Goal: Task Accomplishment & Management: Manage account settings

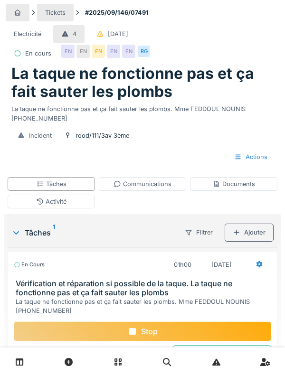
scroll to position [74, 0]
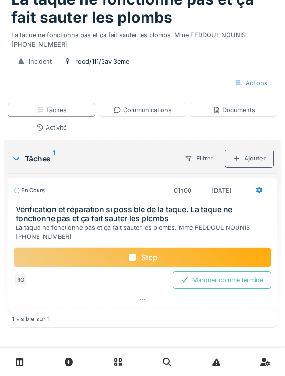
click at [59, 253] on div "Stop" at bounding box center [142, 257] width 257 height 20
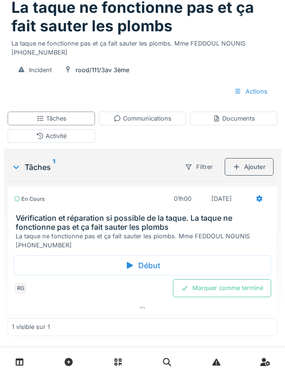
scroll to position [0, 0]
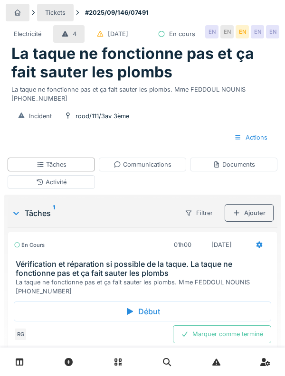
click at [50, 187] on div "Activité" at bounding box center [51, 182] width 30 height 9
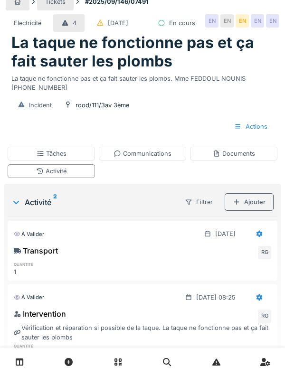
scroll to position [48, 0]
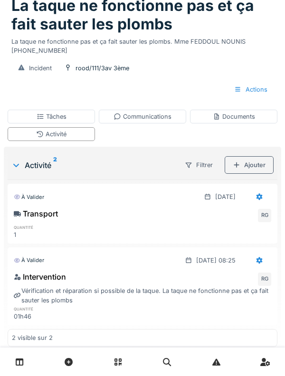
click at [258, 174] on div "Ajouter" at bounding box center [249, 165] width 49 height 18
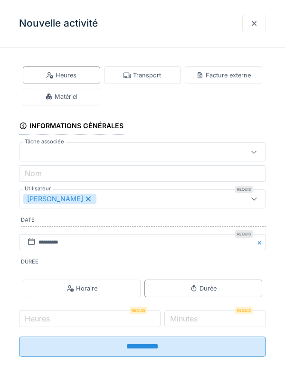
click at [65, 102] on div "Matériel" at bounding box center [61, 97] width 77 height 18
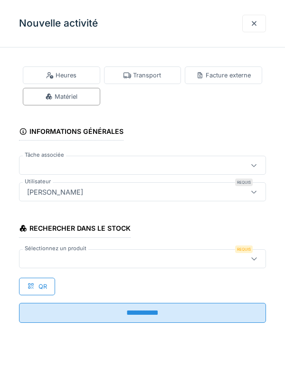
click at [160, 261] on div at bounding box center [126, 258] width 207 height 10
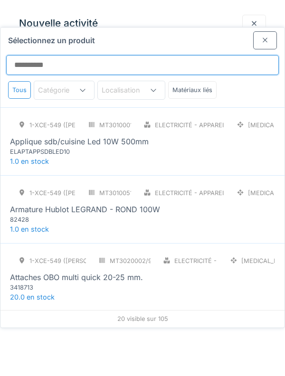
click at [168, 55] on input "Sélectionnez un produit" at bounding box center [142, 65] width 272 height 20
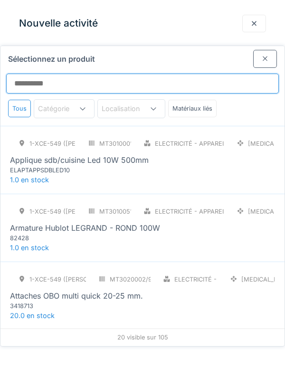
scroll to position [0, 0]
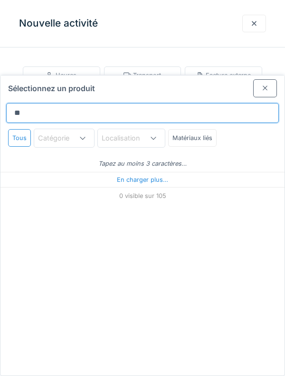
type input "***"
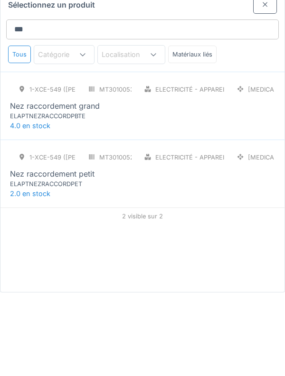
click at [235, 235] on div "1-XCE-549 (ROBERT) MT3010052/999/009 Electricité - Appareillages - terminaux PC…" at bounding box center [142, 252] width 265 height 40
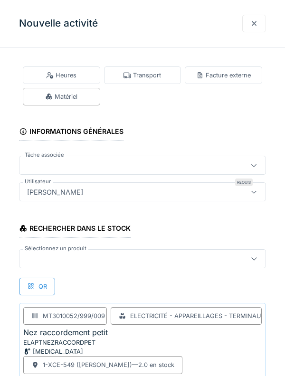
click at [57, 251] on label "Sélectionnez un produit" at bounding box center [56, 248] width 66 height 8
click at [50, 258] on div at bounding box center [126, 258] width 207 height 10
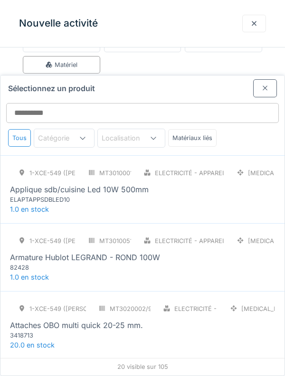
scroll to position [70, 0]
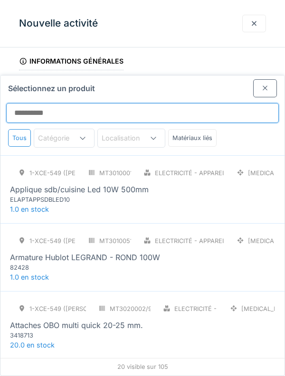
click at [207, 103] on input "Sélectionnez un produit" at bounding box center [142, 113] width 272 height 20
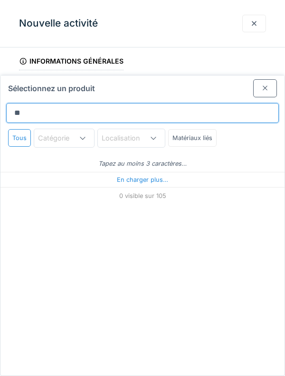
type input "***"
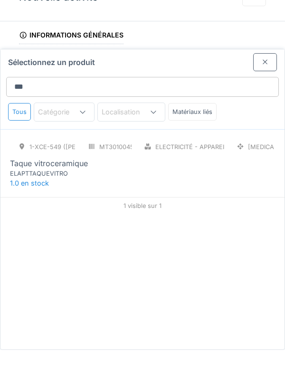
click at [247, 166] on div "1-XCE-549 (ROBERT) MT3010045/999/009 Electricité - Appareillages - terminaux PC…" at bounding box center [142, 184] width 265 height 40
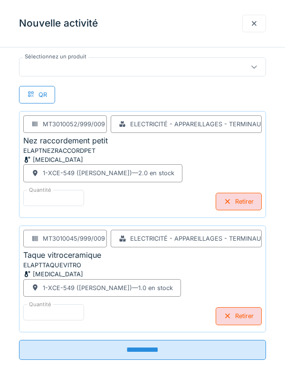
scroll to position [202, 0]
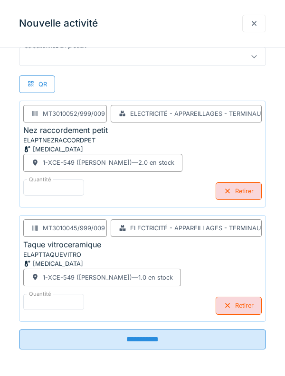
click at [216, 349] on input "**********" at bounding box center [142, 339] width 247 height 20
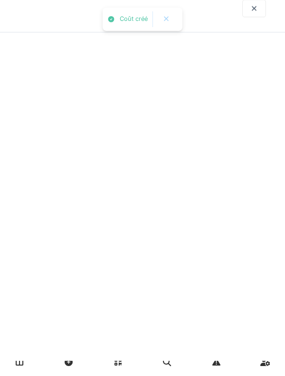
scroll to position [0, 0]
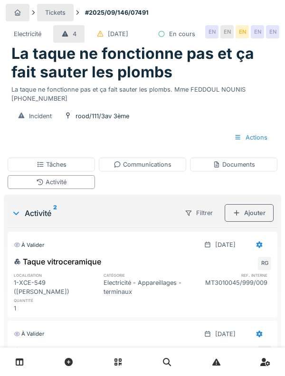
click at [31, 189] on div "Activité" at bounding box center [51, 182] width 87 height 14
click at [179, 171] on div "Communications" at bounding box center [142, 165] width 87 height 14
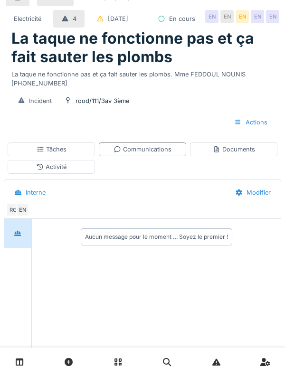
scroll to position [69, 0]
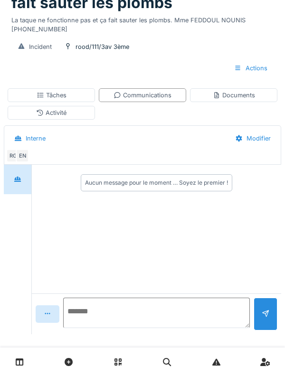
click at [179, 328] on textarea at bounding box center [156, 313] width 187 height 30
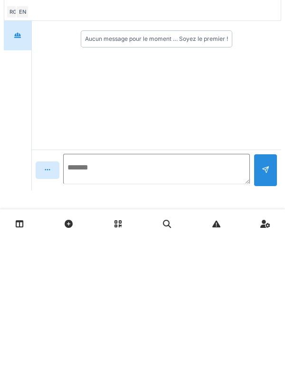
scroll to position [94, 0]
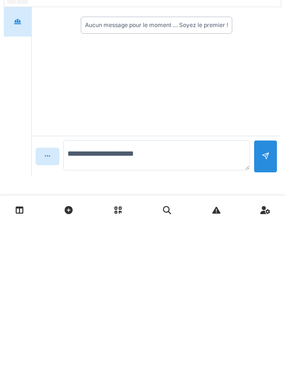
type textarea "**********"
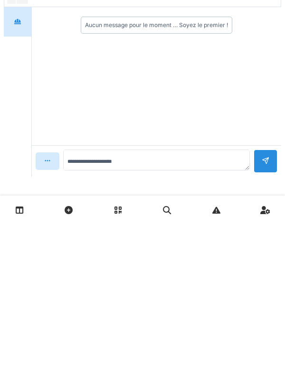
click at [258, 308] on div at bounding box center [265, 312] width 24 height 23
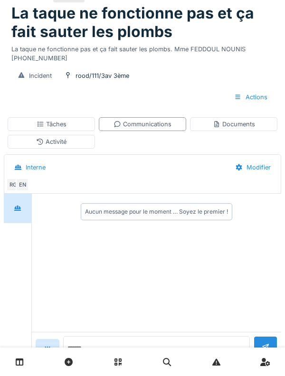
scroll to position [0, 0]
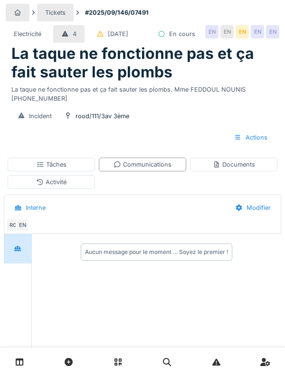
click at [32, 171] on div "Tâches" at bounding box center [51, 165] width 87 height 14
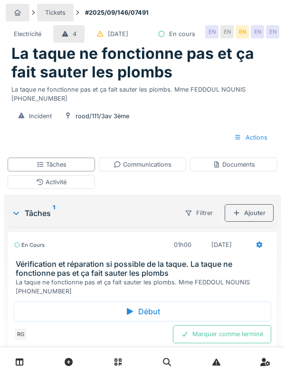
click at [36, 187] on div "Activité" at bounding box center [51, 182] width 30 height 9
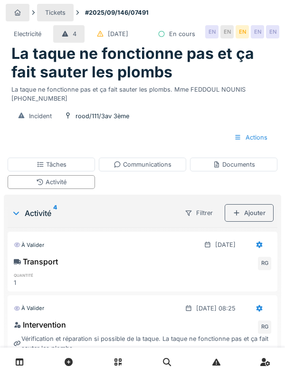
click at [256, 171] on div "Documents" at bounding box center [233, 165] width 87 height 14
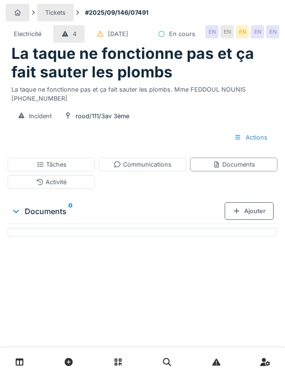
click at [258, 220] on div "Ajouter" at bounding box center [249, 211] width 49 height 18
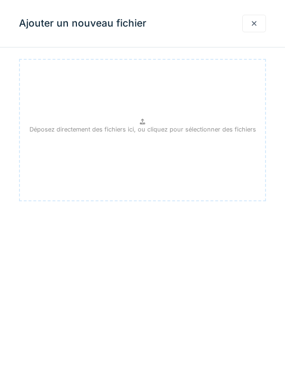
click at [208, 164] on div "Déposez directement des fichiers ici, ou cliquez pour sélectionner des fichiers" at bounding box center [142, 130] width 247 height 142
type input "**********"
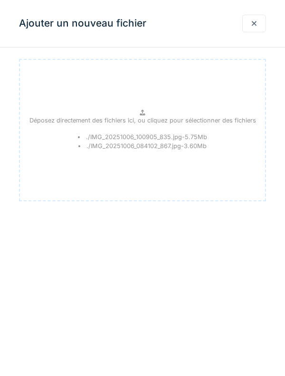
click at [26, 268] on div "Ajouter un nouveau fichier Déposez directement des fichiers ici, ou cliquez pou…" at bounding box center [142, 188] width 285 height 376
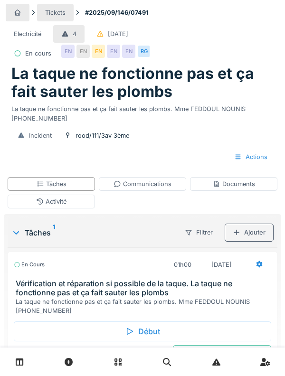
click at [252, 186] on div "Documents" at bounding box center [234, 183] width 42 height 9
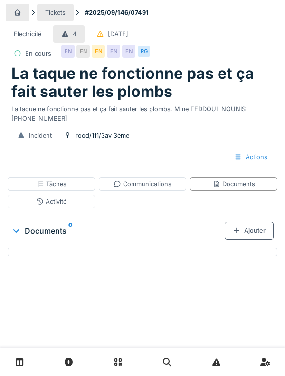
click at [261, 234] on div "Ajouter" at bounding box center [249, 231] width 49 height 18
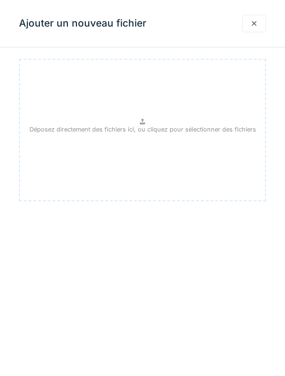
click at [79, 167] on div "Déposez directement des fichiers ici, ou cliquez pour sélectionner des fichiers" at bounding box center [142, 130] width 247 height 142
type input "**********"
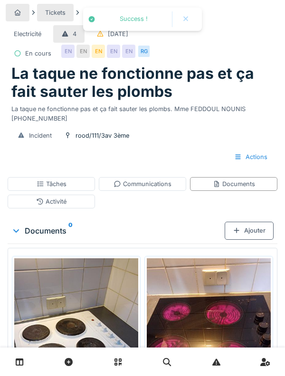
click at [46, 190] on div "Tâches" at bounding box center [51, 184] width 87 height 14
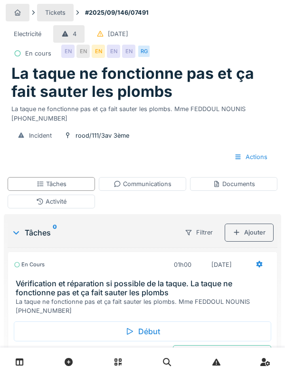
click at [44, 208] on div "Activité" at bounding box center [51, 202] width 87 height 14
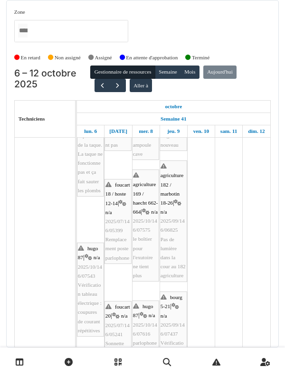
scroll to position [87, 0]
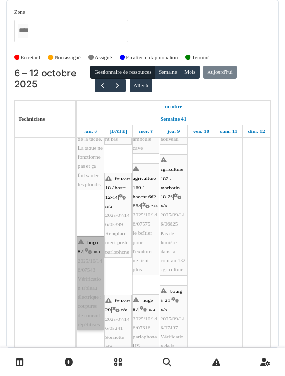
click at [88, 257] on link "hugo 87 | n/a 2025/10/146/07543 Vérification tableau électrique : coupures de c…" at bounding box center [90, 283] width 27 height 94
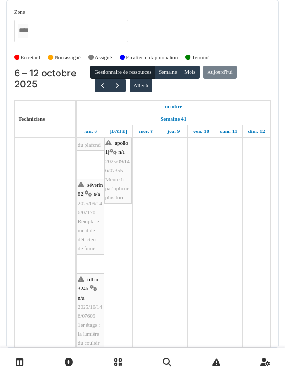
scroll to position [650, 0]
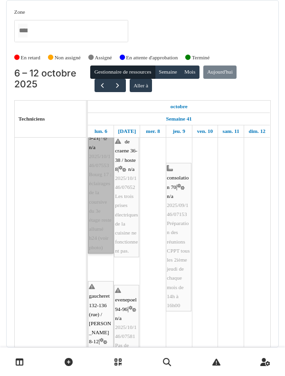
click at [93, 237] on link "bourg 5-21 | n/a 2025/10/146/07553 Bourg 17 : éclairages de la coursive du 3e é…" at bounding box center [101, 188] width 26 height 131
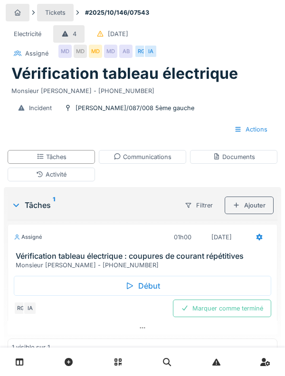
click at [71, 279] on div "Début" at bounding box center [142, 286] width 257 height 20
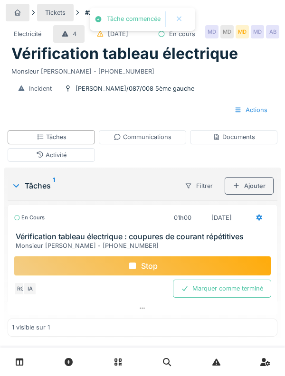
click at [35, 162] on div "Activité" at bounding box center [51, 155] width 87 height 14
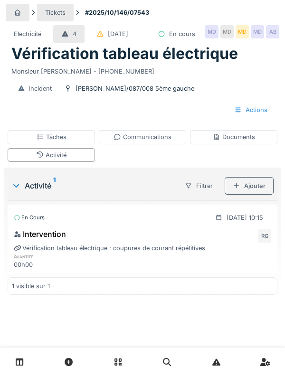
click at [261, 195] on div "Ajouter" at bounding box center [249, 186] width 49 height 18
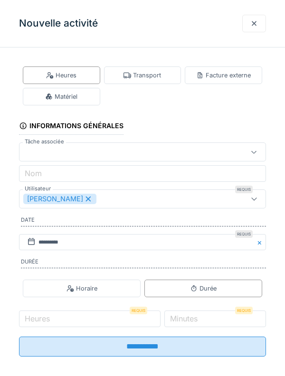
click at [144, 81] on div "Transport" at bounding box center [142, 75] width 77 height 18
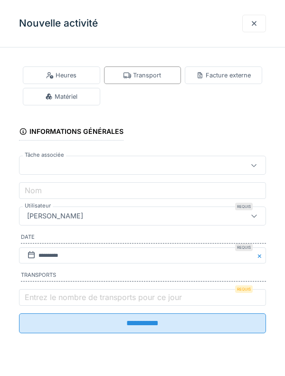
click at [116, 298] on label "Entrez le nombre de transports pour ce jour" at bounding box center [103, 296] width 161 height 11
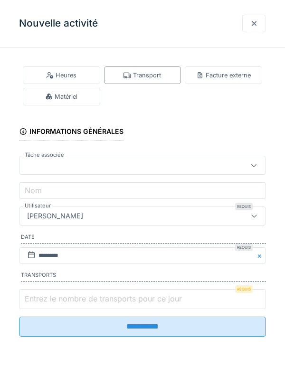
click at [116, 298] on input "Entrez le nombre de transports pour ce jour" at bounding box center [142, 299] width 247 height 20
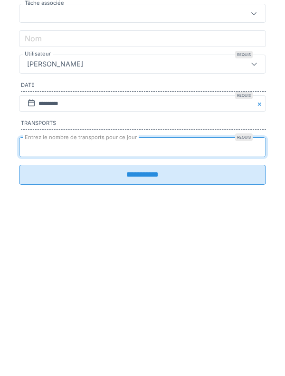
type input "*"
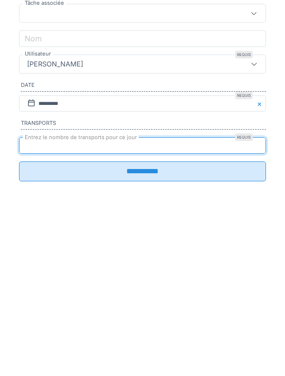
click at [173, 333] on input "**********" at bounding box center [142, 323] width 247 height 20
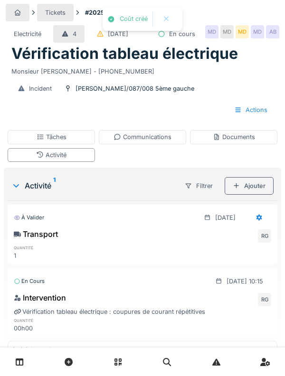
click at [31, 144] on div "Tâches" at bounding box center [51, 137] width 87 height 14
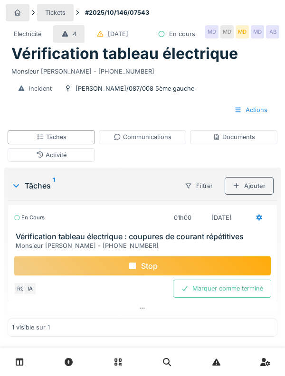
click at [36, 162] on div "Activité" at bounding box center [51, 155] width 87 height 14
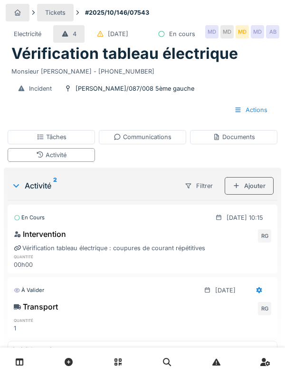
click at [50, 162] on div "Activité" at bounding box center [51, 155] width 87 height 14
click at [37, 141] on div "Tâches" at bounding box center [52, 136] width 30 height 9
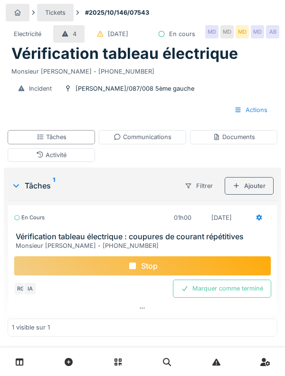
click at [38, 158] on icon at bounding box center [40, 154] width 6 height 6
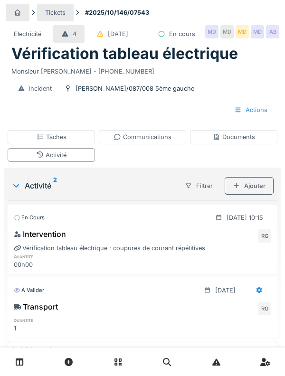
click at [35, 144] on div "Tâches" at bounding box center [51, 137] width 87 height 14
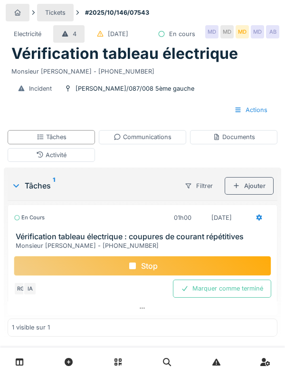
click at [127, 144] on div "Communications" at bounding box center [142, 137] width 87 height 14
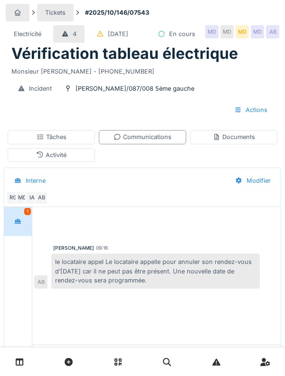
click at [22, 230] on div at bounding box center [18, 222] width 24 height 18
click at [31, 144] on div "Tâches" at bounding box center [51, 137] width 87 height 14
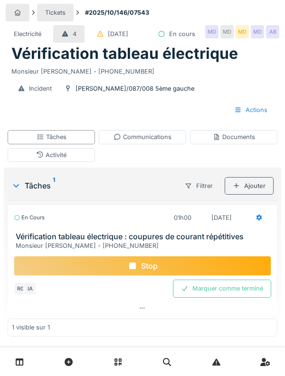
click at [130, 144] on div "Communications" at bounding box center [142, 137] width 87 height 14
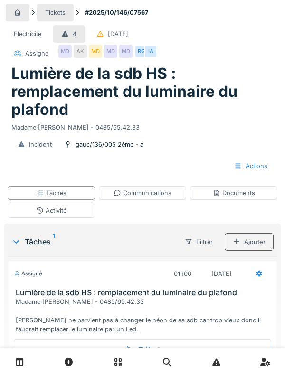
click at [30, 212] on div "Activité" at bounding box center [51, 211] width 87 height 14
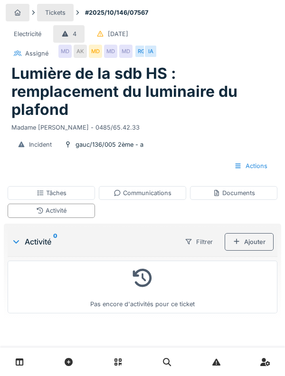
click at [248, 189] on div "Documents" at bounding box center [234, 192] width 42 height 9
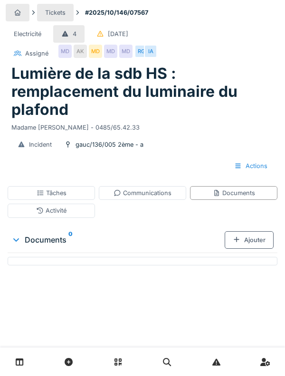
click at [38, 192] on icon at bounding box center [41, 192] width 6 height 5
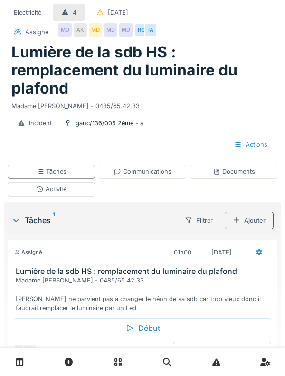
scroll to position [54, 0]
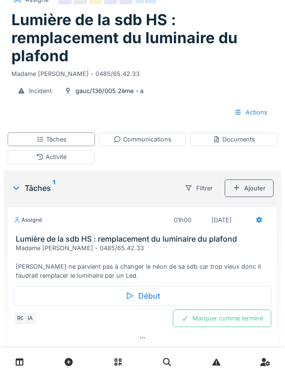
click at [52, 236] on h3 "Lumière de la sdb HS : remplacement du luminaire du plafond" at bounding box center [144, 238] width 257 height 9
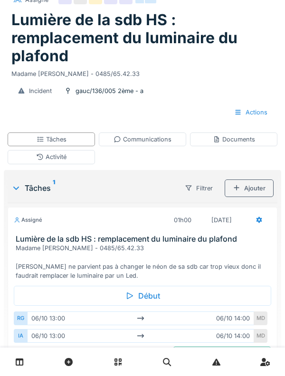
click at [38, 236] on h3 "Lumière de la sdb HS : remplacement du luminaire du plafond" at bounding box center [144, 238] width 257 height 9
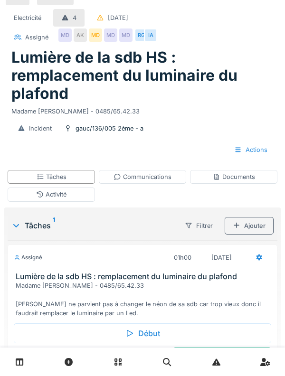
scroll to position [0, 0]
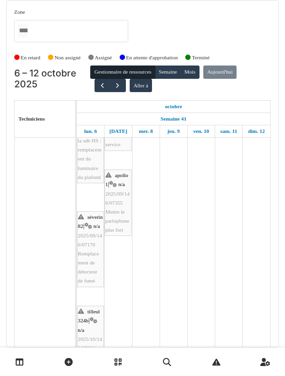
scroll to position [671, 0]
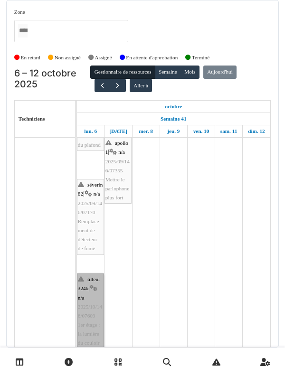
click at [88, 288] on link "tilleul 324b | n/a 2025/10/146/07609 1er étage : la lumière du couloir est très…" at bounding box center [90, 320] width 27 height 94
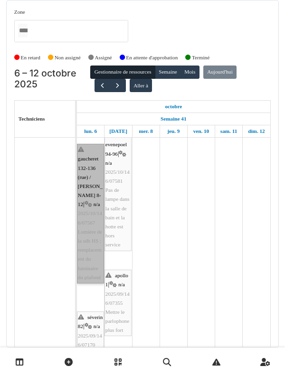
click at [94, 283] on link "gaucheret 132-136 (rue) / thomas 8-12 | n/a 2025/10/146/07567 Lumière de la sdb…" at bounding box center [90, 214] width 27 height 140
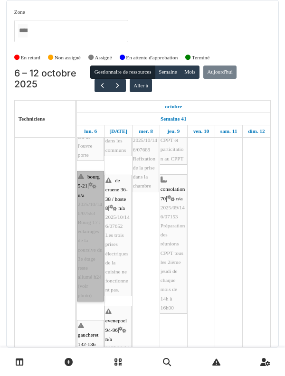
click at [90, 212] on link "bourg 5-21 | n/a 2025/10/146/07553 Bourg 17 : éclairages de la coursive du 3e é…" at bounding box center [90, 236] width 27 height 131
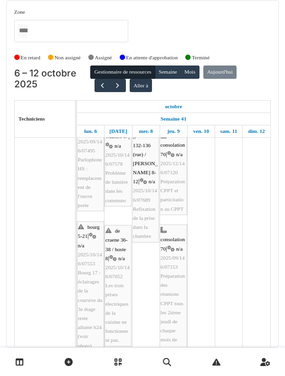
scroll to position [337, 0]
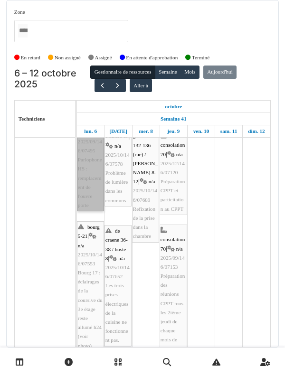
click at [90, 189] on link "marbotin 62-66 | n/a 2025/09/146/07495 Parlophone HS : remplacement de l'ouvre …" at bounding box center [90, 155] width 27 height 112
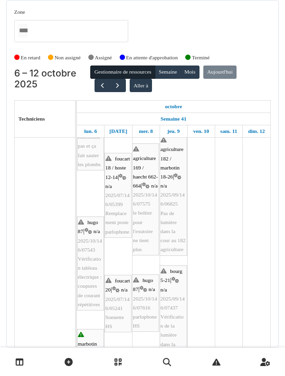
scroll to position [103, 0]
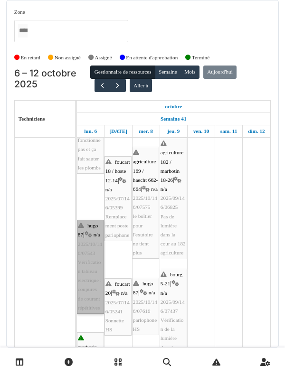
click at [96, 266] on link "hugo 87 | n/a 2025/10/146/07543 Vérification tableau électrique : coupures de c…" at bounding box center [90, 267] width 27 height 94
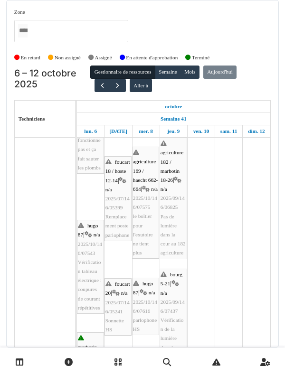
scroll to position [0, 0]
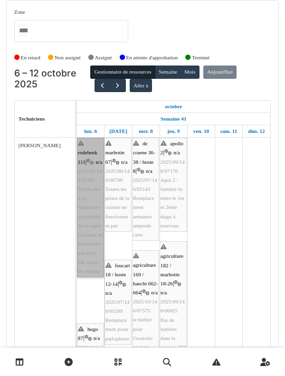
click at [91, 243] on link "rodebeek 111 | n/a 2025/09/146/07491 Vérification et réparation si possible de …" at bounding box center [90, 208] width 27 height 140
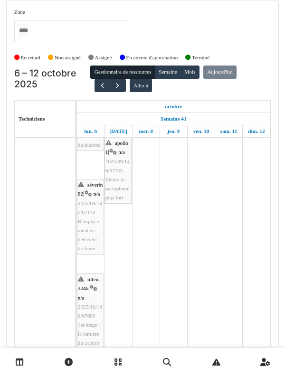
scroll to position [660, 0]
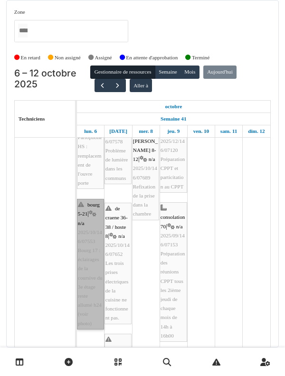
click at [89, 251] on link "bourg 5-21 | n/a 2025/10/146/07553 Bourg 17 : éclairages de la coursive du 3e é…" at bounding box center [90, 264] width 27 height 131
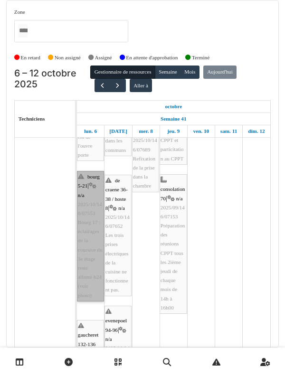
click at [84, 240] on link "bourg 5-21 | n/a 2025/10/146/07553 Bourg 17 : éclairages de la coursive du 3e é…" at bounding box center [90, 236] width 27 height 131
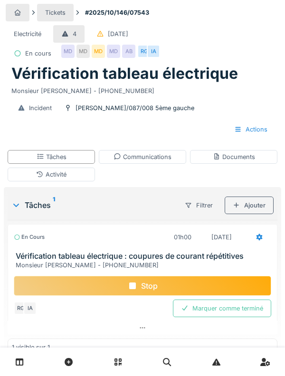
click at [208, 277] on div "Stop" at bounding box center [142, 286] width 257 height 20
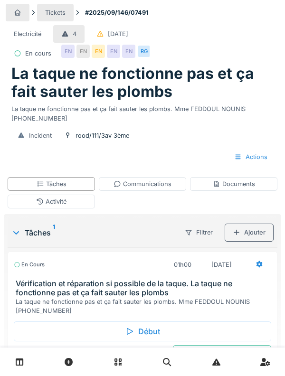
click at [49, 201] on div "Activité" at bounding box center [51, 201] width 30 height 9
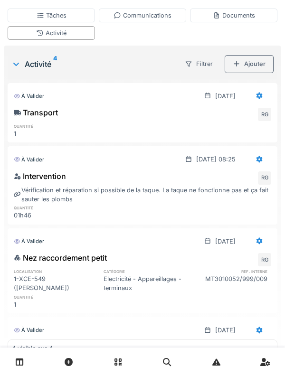
click at [167, 17] on div "Communications" at bounding box center [142, 15] width 58 height 9
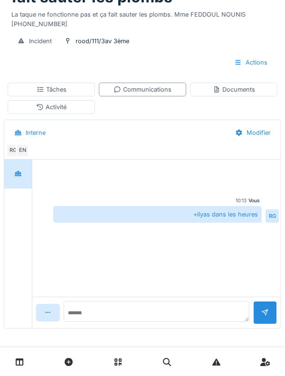
scroll to position [94, 0]
click at [170, 301] on textarea at bounding box center [157, 306] width 186 height 30
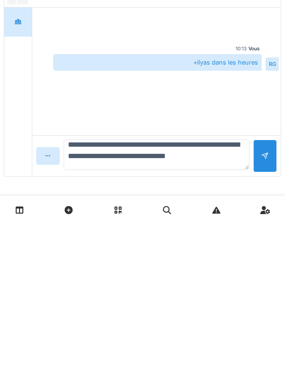
scroll to position [11, 0]
type textarea "**********"
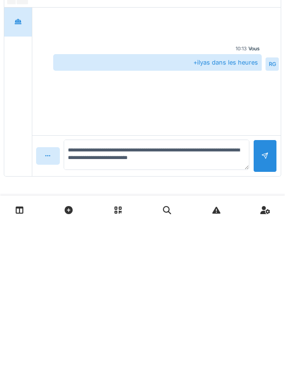
click at [269, 306] on div at bounding box center [265, 307] width 24 height 33
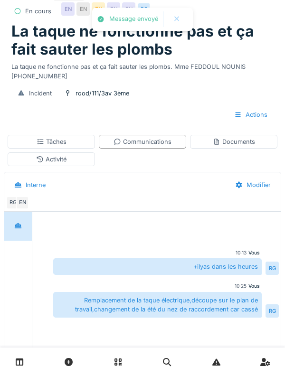
scroll to position [40, 0]
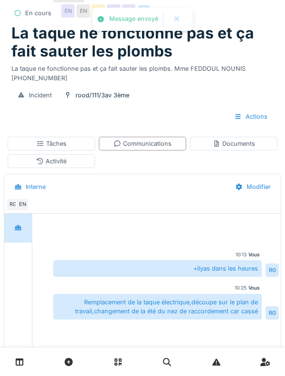
click at [41, 217] on div "Vous 10:13 +ilyas dans les heures RG Vous 10:25 Remplacement de la taque électr…" at bounding box center [156, 269] width 248 height 110
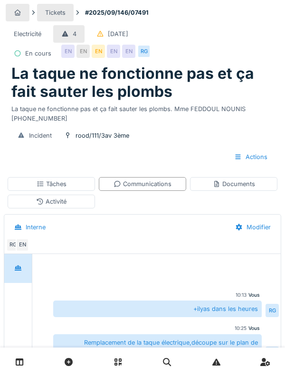
click at [39, 189] on div "Tâches" at bounding box center [51, 184] width 87 height 14
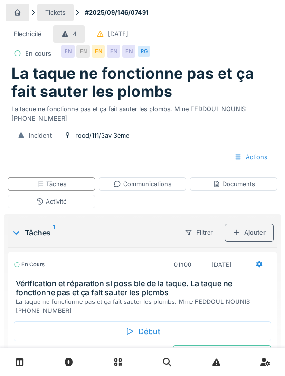
click at [46, 205] on div "Activité" at bounding box center [51, 201] width 30 height 9
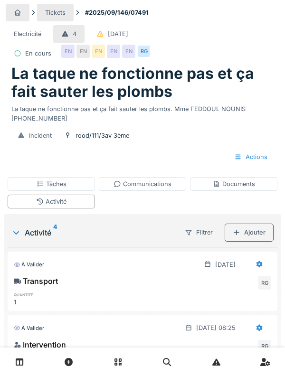
click at [11, 180] on div "Tâches" at bounding box center [51, 184] width 87 height 14
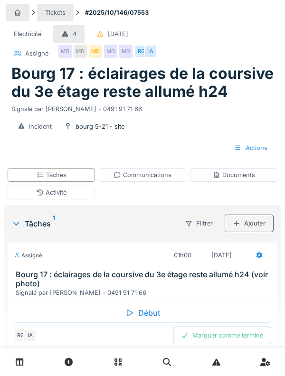
click at [106, 319] on div "Début" at bounding box center [142, 313] width 257 height 20
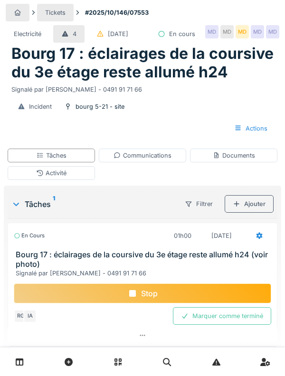
scroll to position [17, 0]
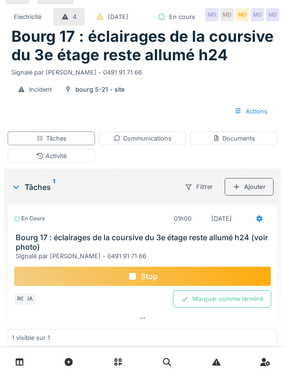
click at [55, 160] on div "Activité" at bounding box center [51, 155] width 30 height 9
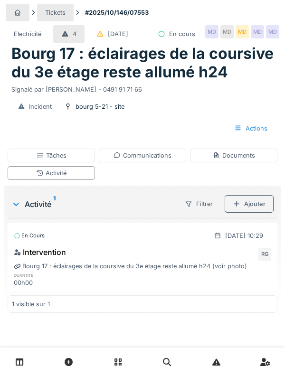
click at [240, 213] on div "Ajouter" at bounding box center [249, 204] width 49 height 18
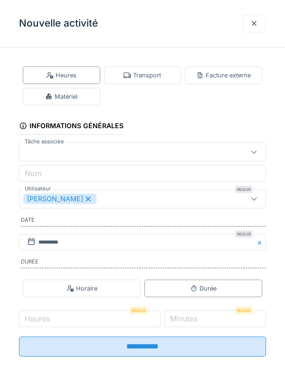
click at [147, 70] on div "Transport" at bounding box center [142, 75] width 77 height 18
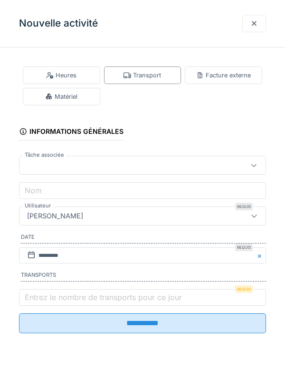
click at [56, 302] on label "Entrez le nombre de transports pour ce jour" at bounding box center [103, 296] width 161 height 11
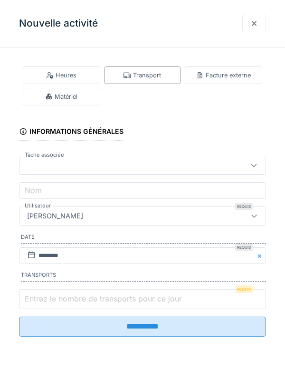
click at [56, 302] on input "Entrez le nombre de transports pour ce jour" at bounding box center [142, 299] width 247 height 20
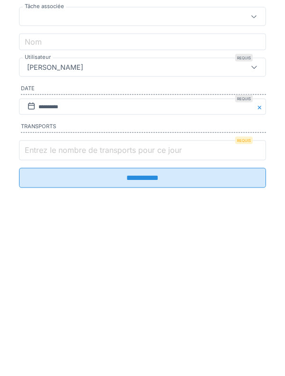
scroll to position [12, 0]
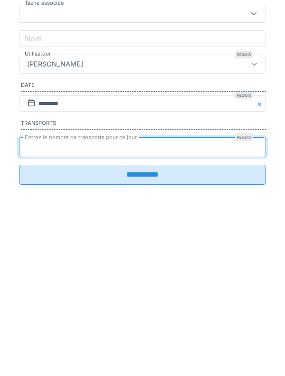
type input "*"
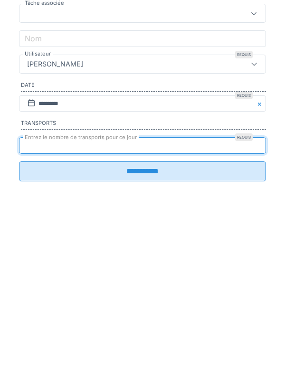
click at [42, 326] on input "**********" at bounding box center [142, 323] width 247 height 20
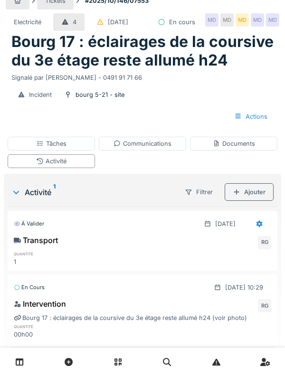
click at [15, 150] on div "Tâches" at bounding box center [51, 144] width 87 height 14
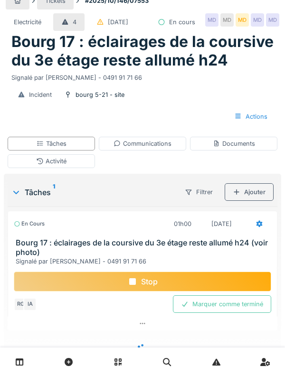
scroll to position [0, 0]
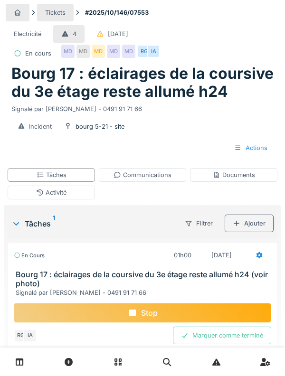
click at [27, 188] on div "Activité" at bounding box center [51, 193] width 87 height 14
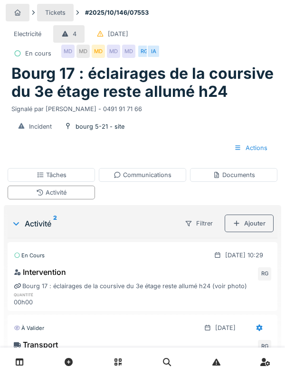
click at [233, 181] on div "Documents" at bounding box center [233, 175] width 87 height 14
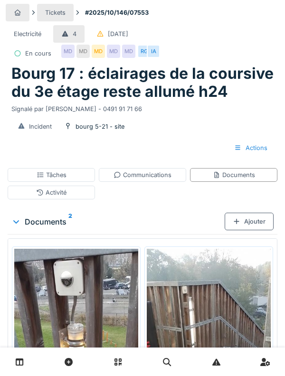
click at [157, 176] on div "Communications" at bounding box center [142, 174] width 58 height 9
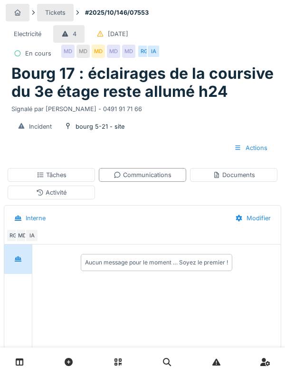
click at [225, 177] on div "Documents" at bounding box center [234, 174] width 42 height 9
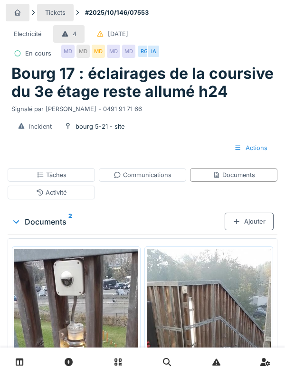
scroll to position [19, 0]
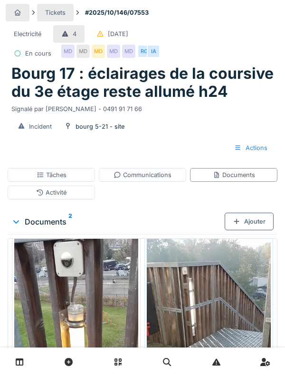
click at [191, 308] on img at bounding box center [209, 367] width 124 height 275
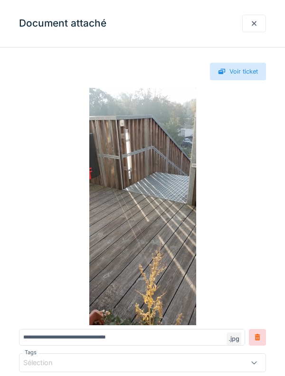
click at [132, 185] on img at bounding box center [142, 206] width 247 height 237
click at [257, 18] on div at bounding box center [254, 24] width 24 height 18
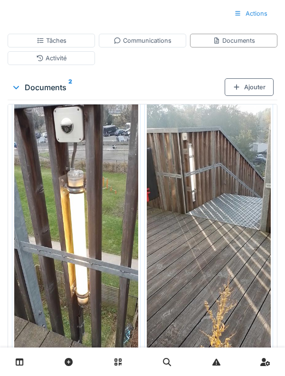
scroll to position [179, 0]
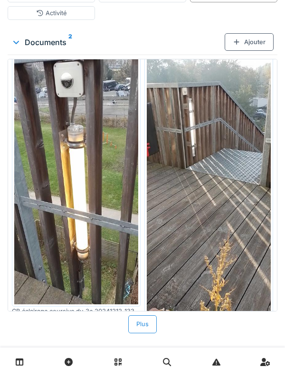
click at [36, 221] on img at bounding box center [76, 176] width 124 height 253
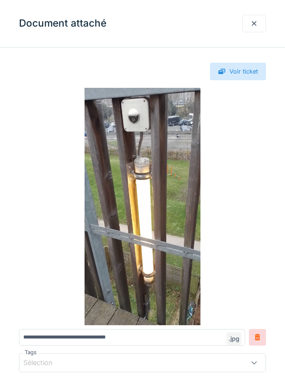
click at [98, 217] on img at bounding box center [142, 206] width 247 height 237
click at [255, 28] on div at bounding box center [254, 23] width 8 height 9
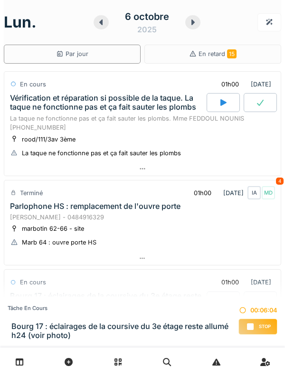
click at [194, 25] on icon at bounding box center [192, 23] width 9 height 8
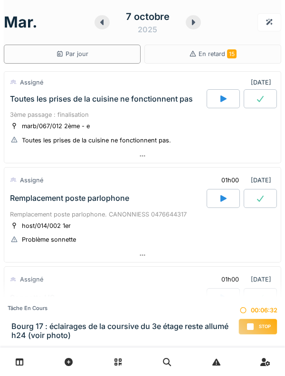
click at [160, 98] on div "Toutes les prises de la cuisine ne fonctionnent pas" at bounding box center [101, 98] width 183 height 9
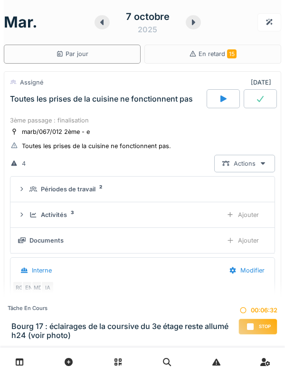
scroll to position [33, 0]
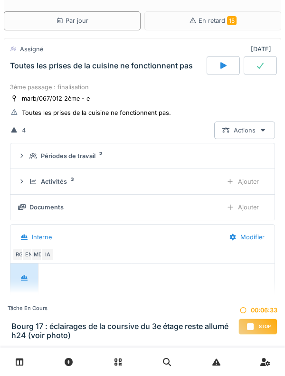
click at [83, 148] on summary "Périodes de travail 2" at bounding box center [142, 156] width 256 height 18
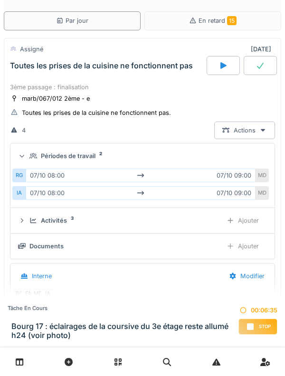
click at [88, 158] on div "Périodes de travail" at bounding box center [68, 155] width 55 height 9
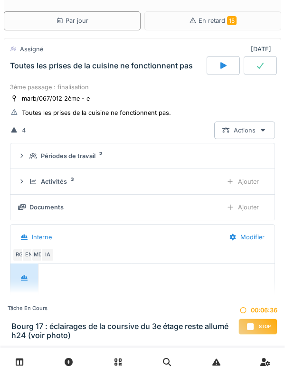
click at [128, 74] on div "Toutes les prises de la cuisine ne fonctionnent pas" at bounding box center [107, 65] width 198 height 19
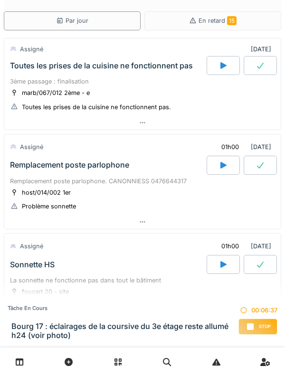
click at [114, 72] on div "Toutes les prises de la cuisine ne fonctionnent pas" at bounding box center [107, 65] width 198 height 19
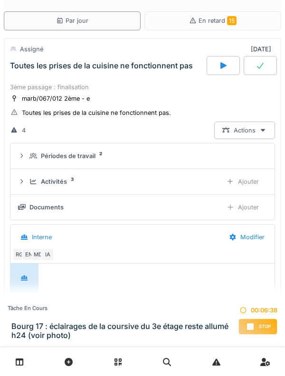
click at [67, 180] on div "Activités 3" at bounding box center [121, 181] width 185 height 9
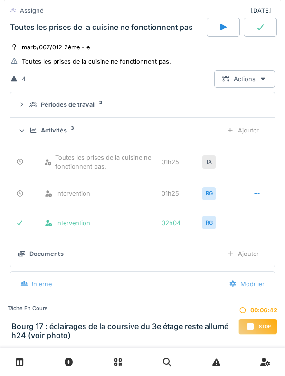
scroll to position [72, 0]
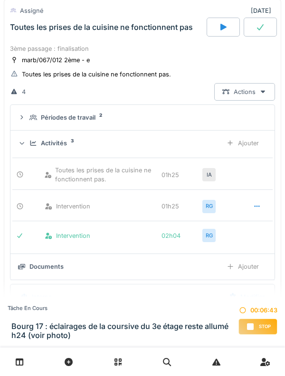
click at [68, 141] on div "Activités 3" at bounding box center [121, 143] width 185 height 9
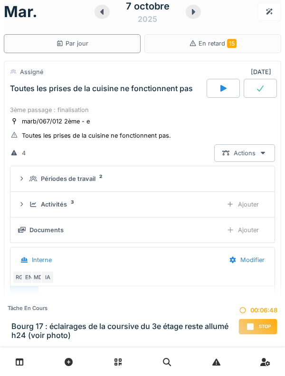
scroll to position [9, 0]
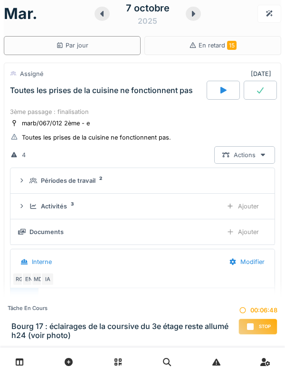
click at [148, 123] on div "marb/067/012 2ème - e Toutes les prises de la cuisine ne fonctionnent pas." at bounding box center [142, 130] width 265 height 24
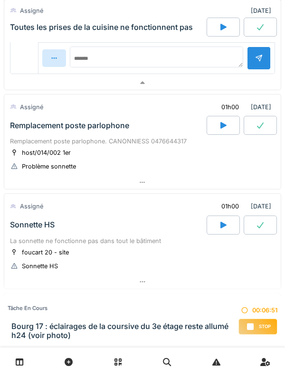
scroll to position [376, 0]
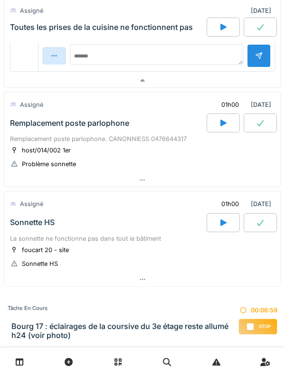
click at [152, 131] on div "Remplacement poste parlophone" at bounding box center [107, 122] width 198 height 19
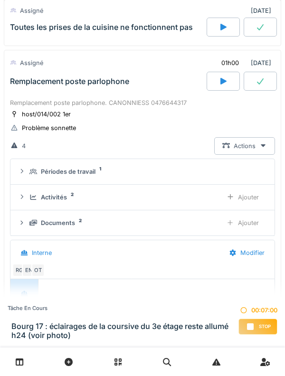
scroll to position [430, 0]
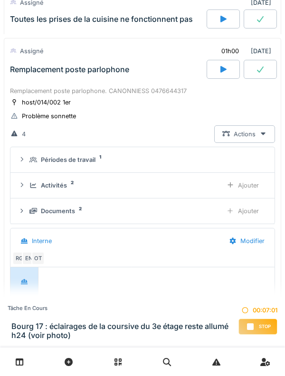
click at [108, 157] on div "Périodes de travail 1" at bounding box center [146, 159] width 234 height 9
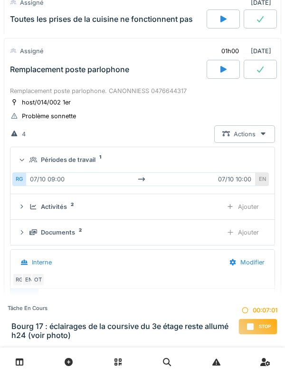
click at [101, 162] on div "Périodes de travail 1" at bounding box center [146, 159] width 234 height 9
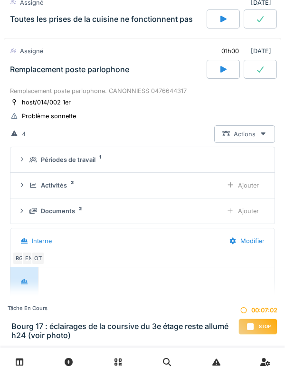
click at [74, 186] on div "Activités 2" at bounding box center [121, 185] width 185 height 9
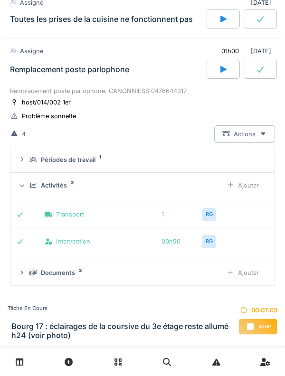
click at [75, 187] on div "Activités 2" at bounding box center [121, 185] width 185 height 9
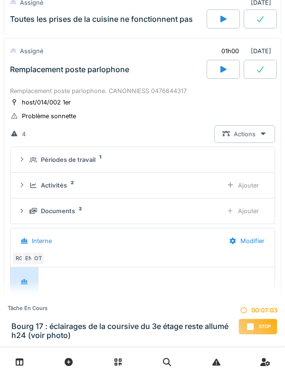
click at [98, 159] on div "Périodes de travail 1" at bounding box center [146, 159] width 234 height 9
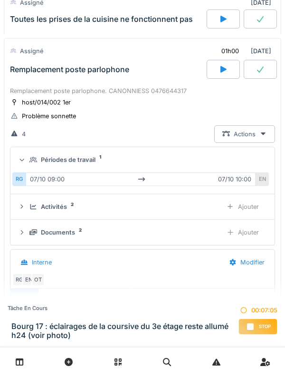
click at [99, 164] on div "Périodes de travail 1" at bounding box center [146, 159] width 234 height 9
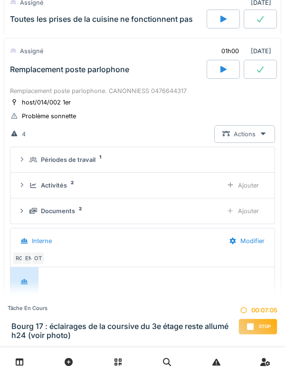
click at [140, 87] on div "Remplacement poste parlophone. CANONNIESS 0476644317" at bounding box center [142, 90] width 265 height 9
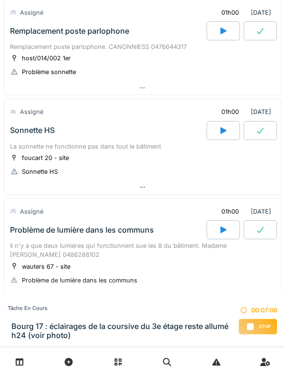
click at [140, 138] on div "Sonnette HS" at bounding box center [107, 130] width 198 height 19
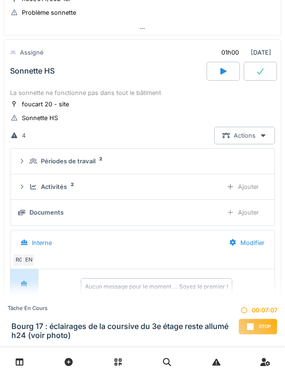
scroll to position [529, 0]
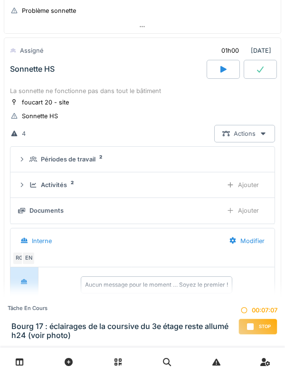
click at [95, 159] on div "Périodes de travail" at bounding box center [68, 159] width 55 height 9
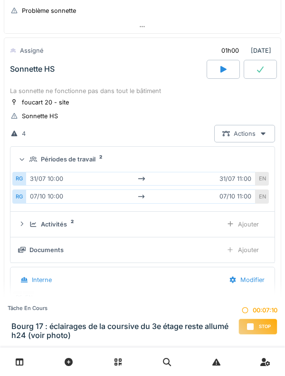
click at [101, 157] on sup "2" at bounding box center [100, 157] width 3 height 0
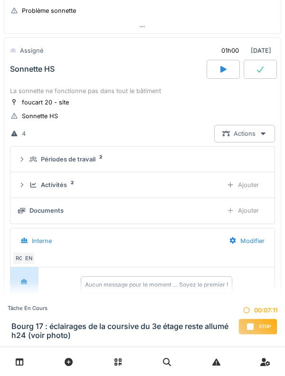
click at [133, 94] on div "La sonnette ne fonctionne pas dans tout le bâtiment" at bounding box center [142, 90] width 265 height 9
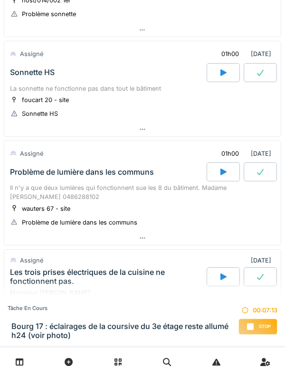
scroll to position [525, 0]
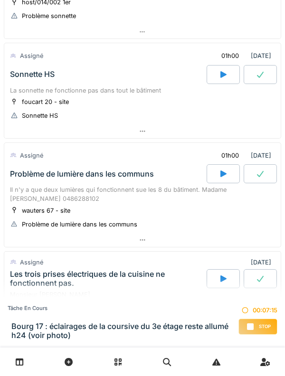
click at [154, 93] on div "La sonnette ne fonctionne pas dans tout le bâtiment" at bounding box center [142, 90] width 265 height 9
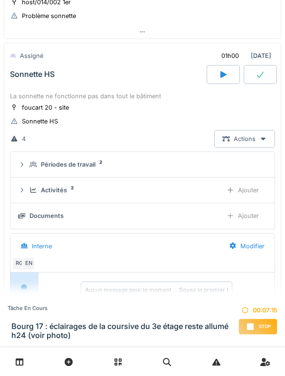
scroll to position [529, 0]
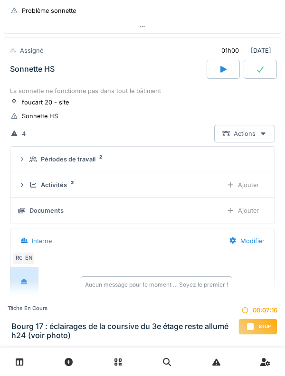
click at [126, 157] on div "Périodes de travail 2" at bounding box center [146, 159] width 234 height 9
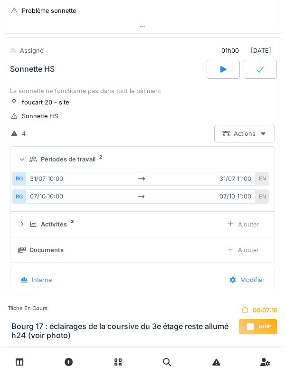
click at [128, 155] on div "Périodes de travail 2" at bounding box center [146, 159] width 234 height 9
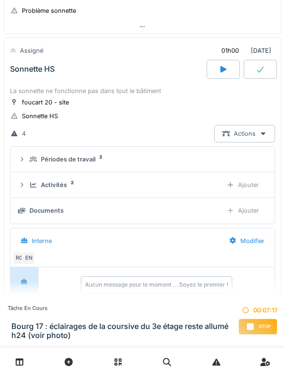
click at [79, 186] on div "Activités 2" at bounding box center [121, 184] width 185 height 9
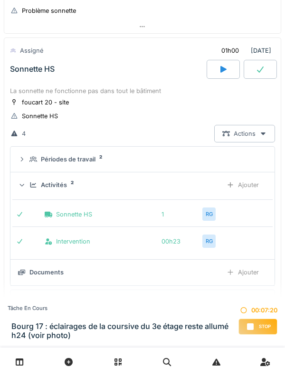
click at [87, 182] on div "Activités 2" at bounding box center [121, 184] width 185 height 9
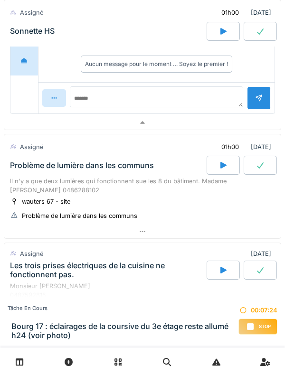
scroll to position [751, 0]
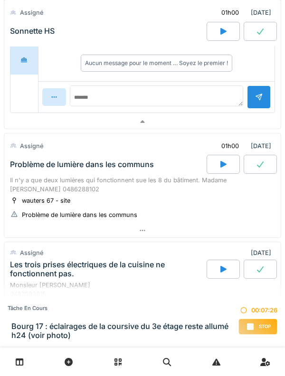
click at [151, 164] on div "Problème de lumière dans les communs" at bounding box center [82, 164] width 144 height 9
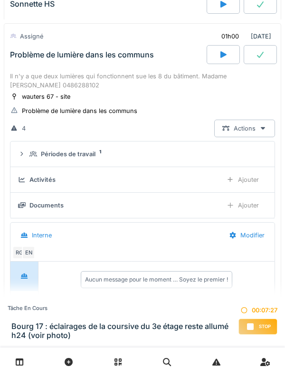
scroll to position [868, 0]
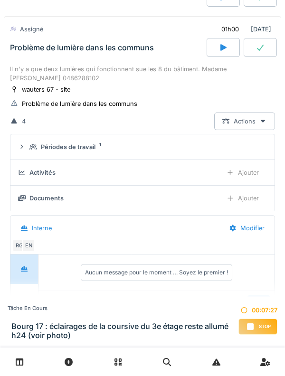
click at [109, 148] on div "Périodes de travail 1" at bounding box center [146, 146] width 234 height 9
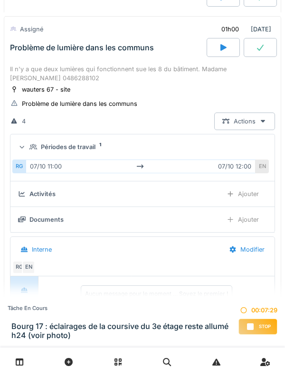
click at [114, 142] on summary "Périodes de travail 1" at bounding box center [142, 147] width 256 height 18
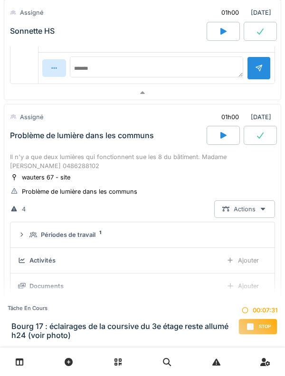
scroll to position [779, 0]
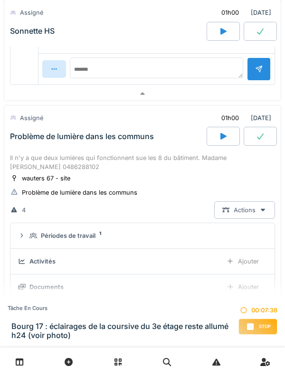
click at [151, 145] on div "Problème de lumière dans les communs" at bounding box center [107, 136] width 198 height 19
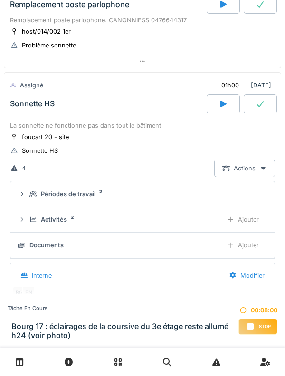
scroll to position [500, 0]
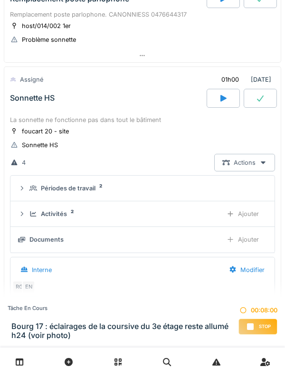
click at [155, 174] on div "4 Actions Périodes de travail 2 Activités 2 Ajouter Documents Ajouter Interne M…" at bounding box center [142, 259] width 265 height 210
click at [156, 130] on div "foucart 20 - site Sonnette HS" at bounding box center [142, 138] width 265 height 24
click at [152, 122] on div "La sonnette ne fonctionne pas dans tout le bâtiment" at bounding box center [142, 119] width 265 height 9
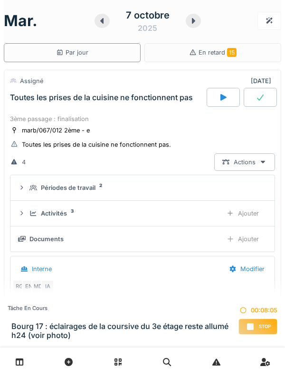
scroll to position [0, 0]
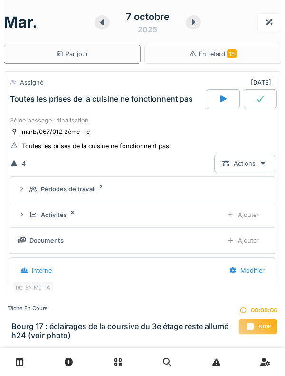
click at [153, 116] on div "3ème passage : finalisation" at bounding box center [142, 120] width 265 height 9
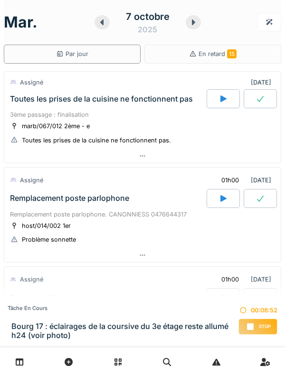
click at [38, 112] on div "3ème passage : finalisation" at bounding box center [142, 114] width 265 height 9
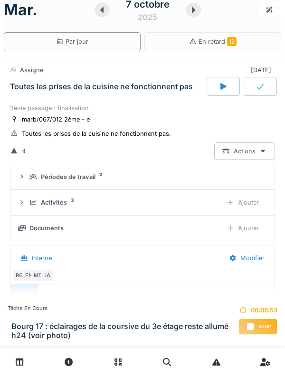
scroll to position [33, 0]
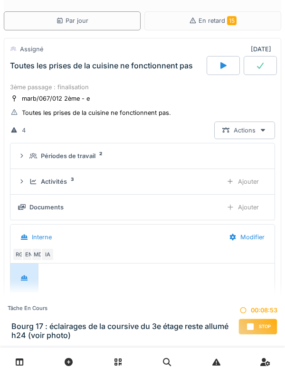
click at [33, 159] on icon at bounding box center [33, 156] width 8 height 6
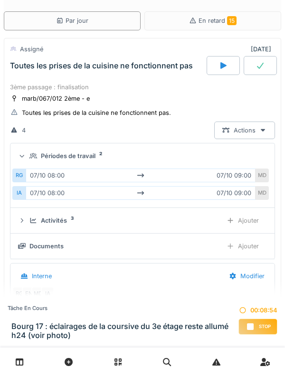
click at [34, 153] on icon at bounding box center [33, 156] width 8 height 6
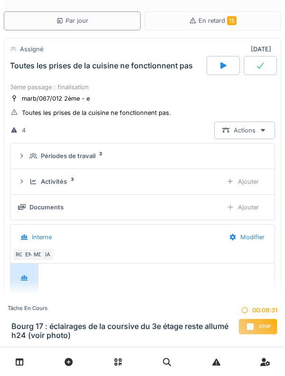
click at [111, 84] on div "3ème passage : finalisation" at bounding box center [142, 87] width 265 height 9
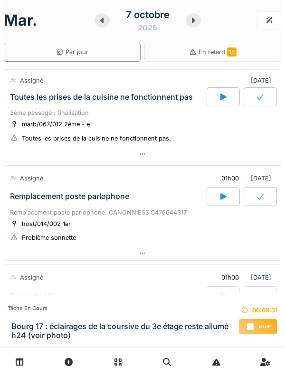
scroll to position [0, 0]
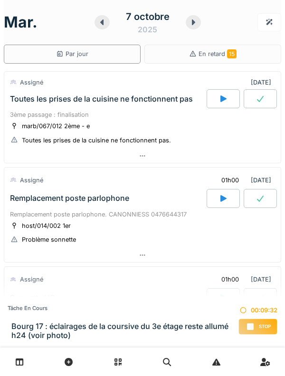
click at [136, 112] on div "3ème passage : finalisation" at bounding box center [142, 114] width 265 height 9
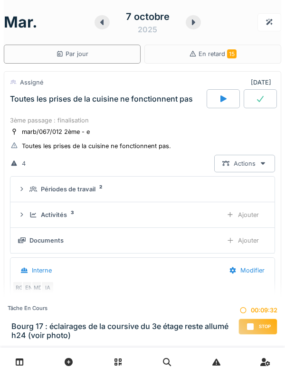
scroll to position [33, 0]
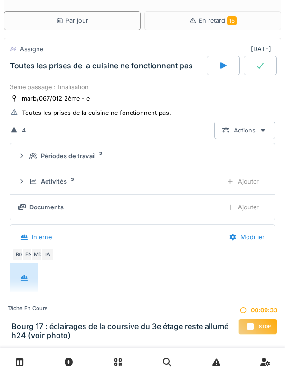
click at [83, 152] on div "Périodes de travail" at bounding box center [68, 155] width 55 height 9
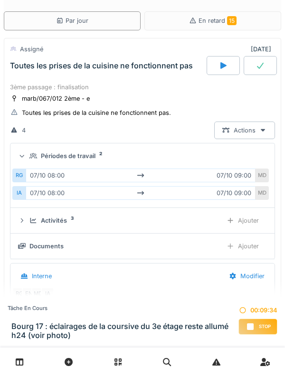
click at [38, 151] on summary "Périodes de travail 2" at bounding box center [142, 156] width 256 height 18
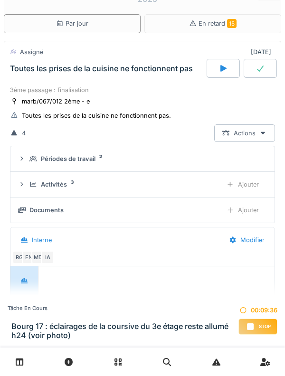
scroll to position [29, 0]
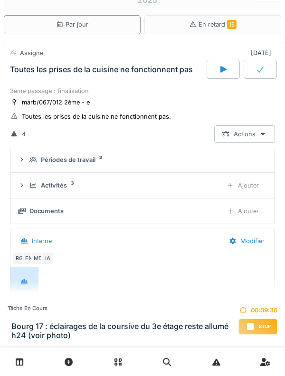
click at [45, 77] on div "Toutes les prises de la cuisine ne fonctionnent pas" at bounding box center [107, 69] width 198 height 19
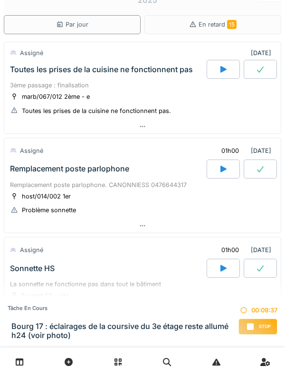
click at [29, 81] on div "3ème passage : finalisation" at bounding box center [142, 85] width 265 height 9
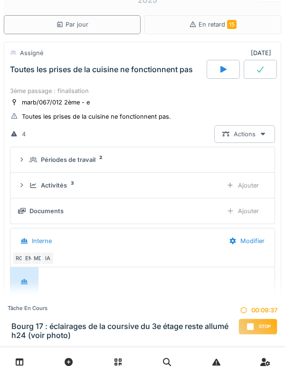
scroll to position [33, 0]
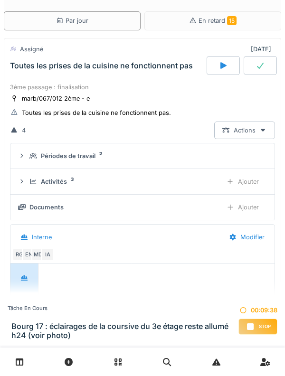
click at [32, 149] on summary "Périodes de travail 2" at bounding box center [142, 156] width 256 height 18
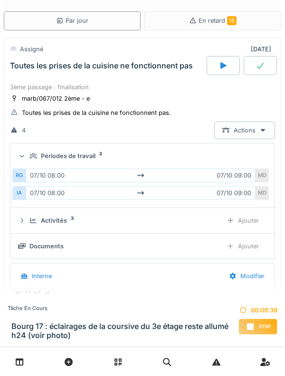
click at [31, 156] on icon at bounding box center [33, 156] width 8 height 6
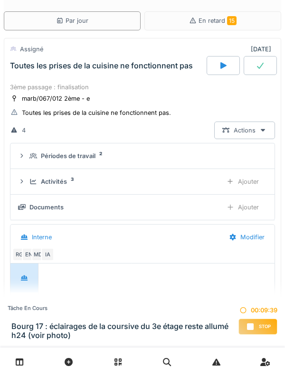
click at [28, 178] on div "Activités 3 Ajouter" at bounding box center [142, 182] width 249 height 18
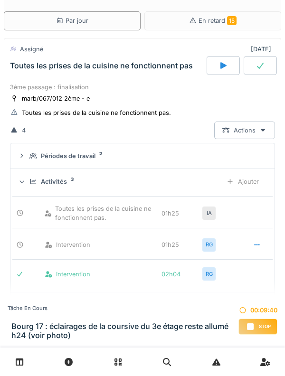
click at [26, 179] on div at bounding box center [21, 182] width 9 height 8
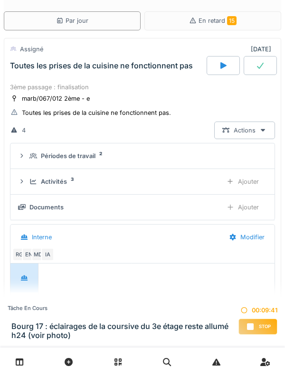
scroll to position [0, 0]
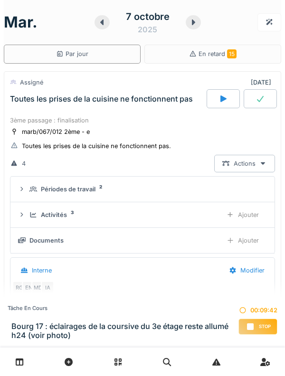
click at [28, 122] on div "3ème passage : finalisation" at bounding box center [142, 120] width 265 height 9
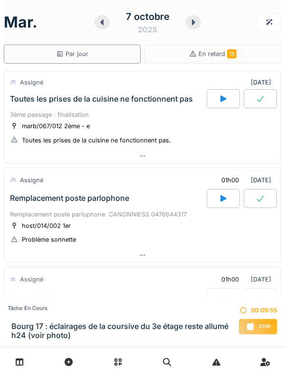
click at [193, 24] on icon at bounding box center [192, 23] width 9 height 8
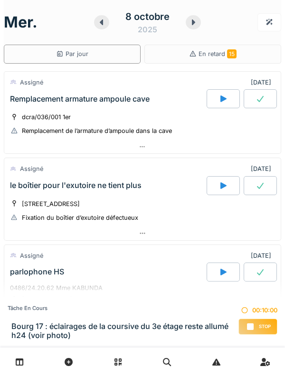
scroll to position [1, 0]
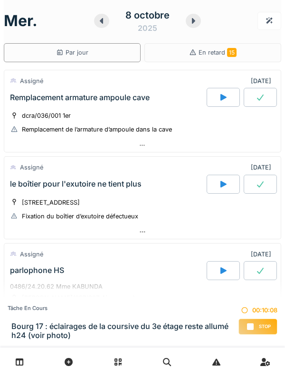
click at [190, 18] on icon at bounding box center [192, 21] width 9 height 8
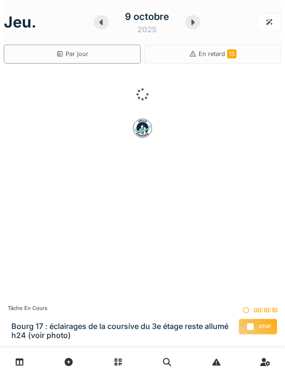
click at [106, 23] on div at bounding box center [101, 22] width 15 height 14
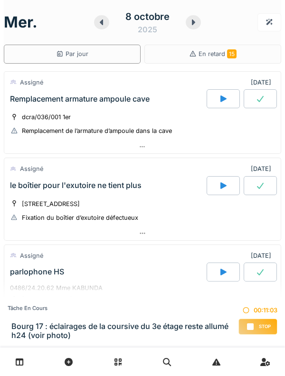
click at [97, 20] on icon at bounding box center [101, 23] width 9 height 8
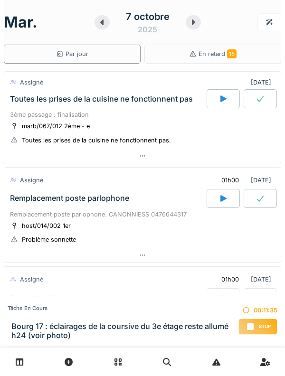
click at [104, 23] on icon at bounding box center [101, 23] width 9 height 8
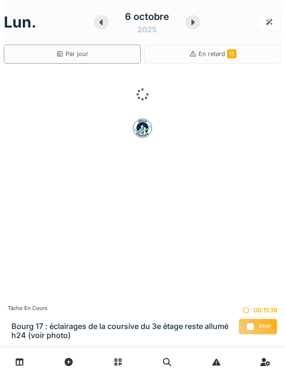
click at [194, 23] on icon at bounding box center [192, 23] width 9 height 8
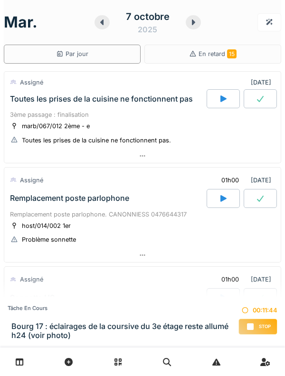
click at [28, 107] on div "Toutes les prises de la cuisine ne fonctionnent pas" at bounding box center [107, 98] width 198 height 19
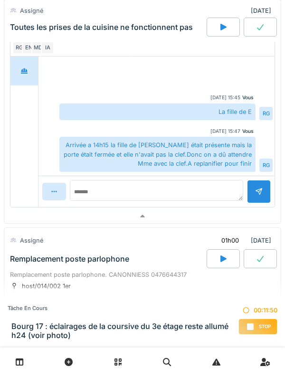
scroll to position [246, 0]
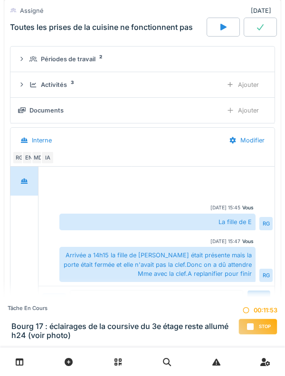
click at [32, 164] on div "MD" at bounding box center [37, 157] width 13 height 13
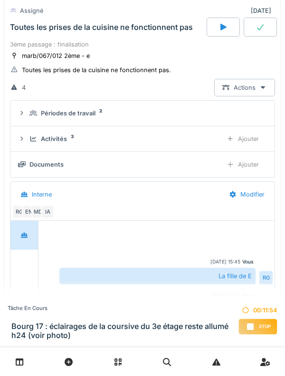
scroll to position [70, 0]
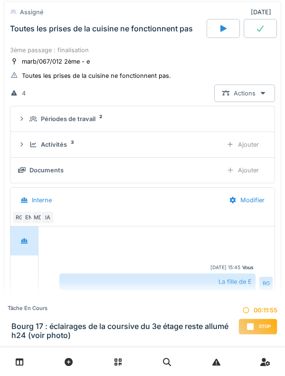
click at [30, 148] on div "Activités 3" at bounding box center [121, 144] width 185 height 9
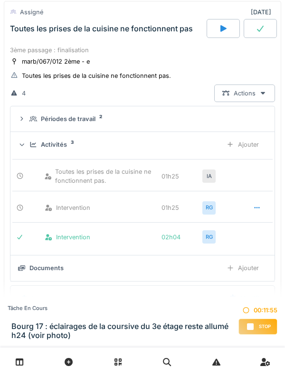
click at [29, 145] on icon at bounding box center [33, 144] width 8 height 6
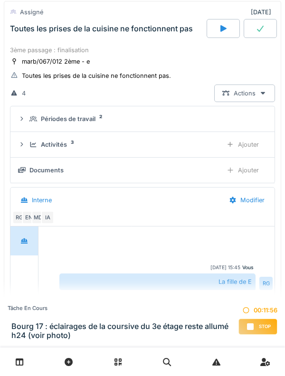
click at [27, 121] on div "Périodes de travail 2" at bounding box center [142, 118] width 249 height 9
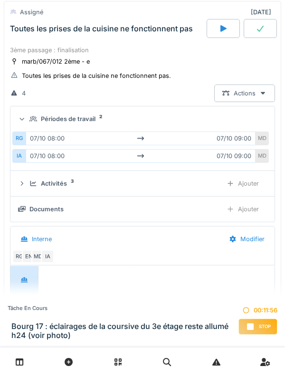
click at [29, 122] on div "Périodes de travail 2" at bounding box center [146, 118] width 234 height 9
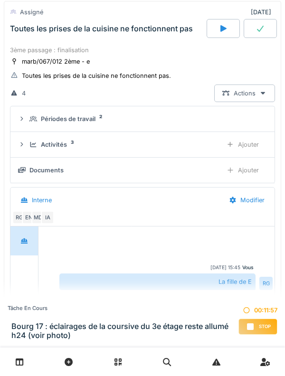
click at [31, 138] on div "Activités 3 Ajouter" at bounding box center [142, 145] width 249 height 18
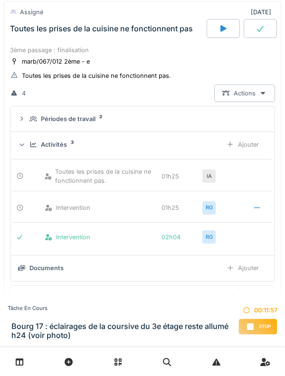
click at [30, 140] on div "Activités 3" at bounding box center [121, 144] width 185 height 9
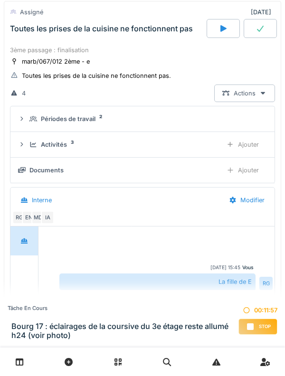
click at [31, 123] on summary "Périodes de travail 2" at bounding box center [142, 119] width 256 height 18
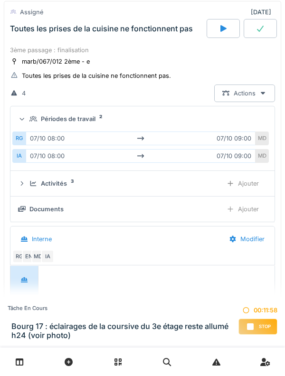
click at [31, 123] on div "Périodes de travail 2" at bounding box center [146, 118] width 234 height 9
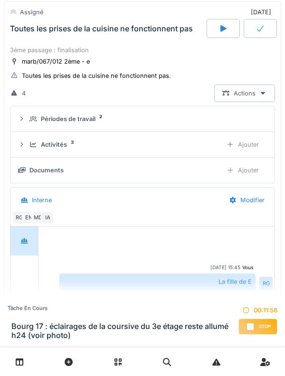
click at [33, 146] on icon at bounding box center [33, 144] width 6 height 5
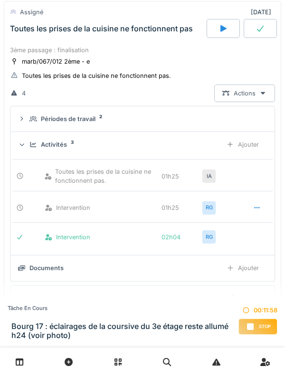
click at [32, 145] on icon at bounding box center [33, 144] width 8 height 6
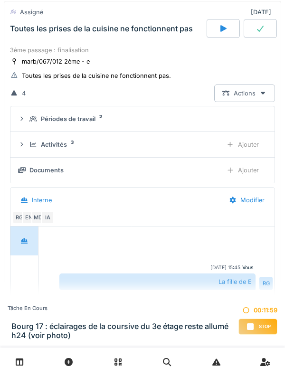
click at [31, 144] on icon at bounding box center [33, 144] width 6 height 5
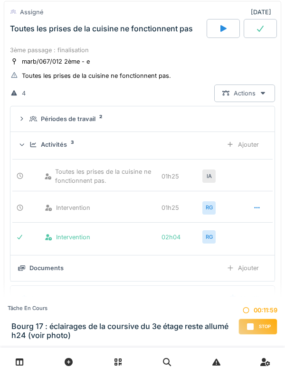
click at [31, 144] on icon at bounding box center [33, 144] width 6 height 5
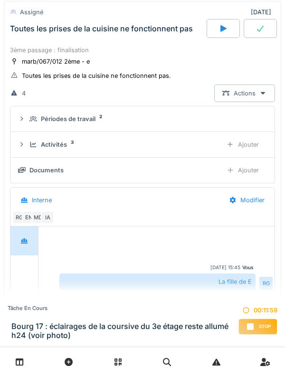
click at [32, 141] on icon at bounding box center [33, 144] width 8 height 6
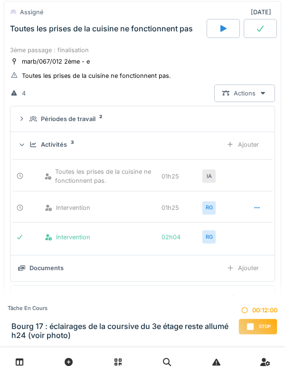
click at [32, 142] on icon at bounding box center [33, 144] width 8 height 6
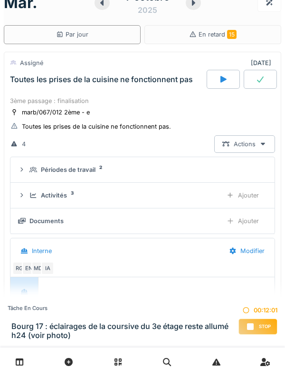
scroll to position [0, 0]
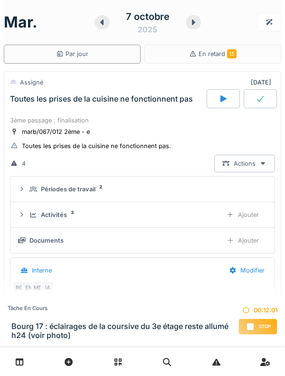
click at [24, 123] on div "3ème passage : finalisation" at bounding box center [142, 120] width 265 height 9
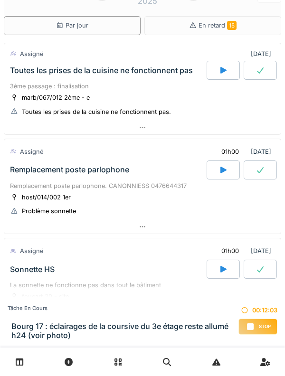
click at [36, 73] on div "Toutes les prises de la cuisine ne fonctionnent pas" at bounding box center [101, 70] width 183 height 9
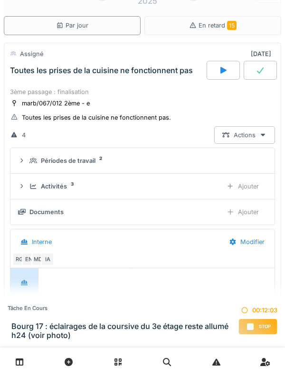
scroll to position [33, 0]
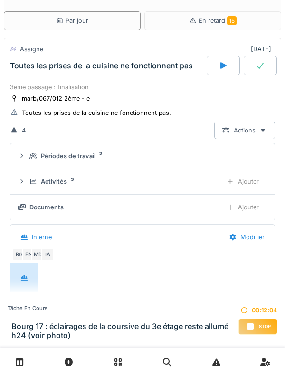
click at [33, 179] on icon at bounding box center [33, 181] width 8 height 6
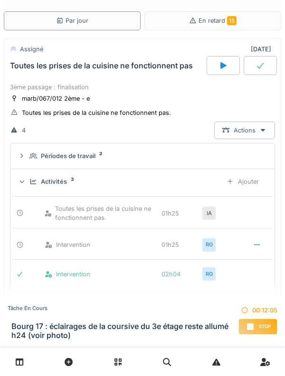
click at [30, 179] on icon at bounding box center [33, 181] width 8 height 6
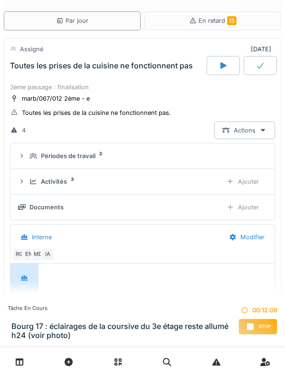
scroll to position [0, 0]
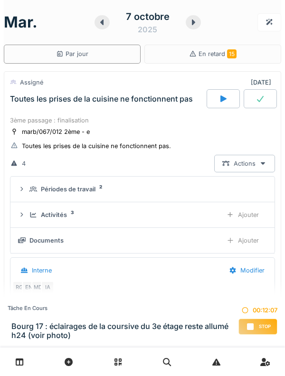
click at [28, 129] on div "marb/067/012 2ème - e" at bounding box center [56, 131] width 68 height 9
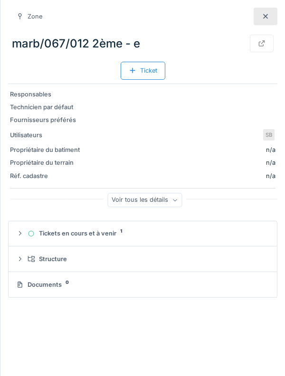
click at [261, 18] on div at bounding box center [265, 17] width 24 height 18
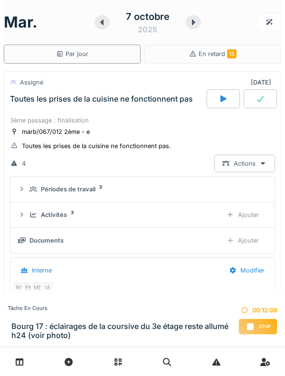
click at [24, 122] on div "3ème passage : finalisation" at bounding box center [142, 120] width 265 height 9
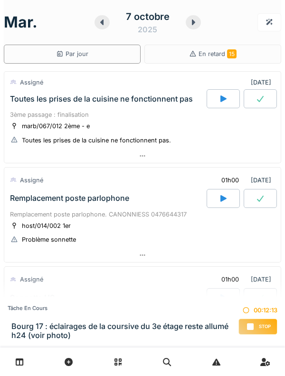
click at [37, 87] on div "Assigné" at bounding box center [27, 82] width 34 height 14
click at [28, 104] on div "Toutes les prises de la cuisine ne fonctionnent pas" at bounding box center [107, 98] width 198 height 19
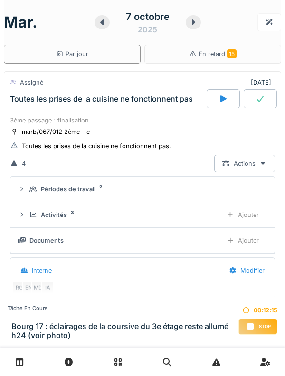
scroll to position [33, 0]
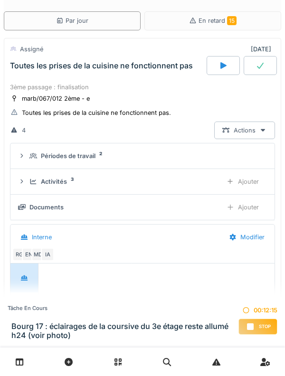
click at [29, 180] on icon at bounding box center [33, 181] width 8 height 6
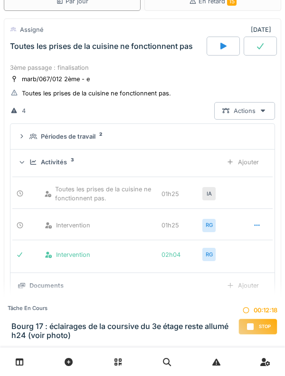
scroll to position [53, 0]
click at [27, 161] on div "Activités 3 Ajouter" at bounding box center [142, 162] width 249 height 18
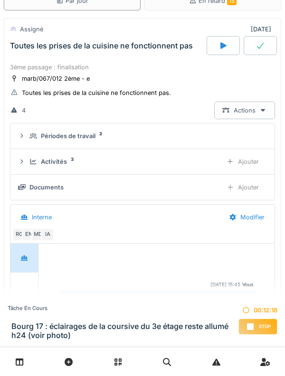
click at [26, 138] on div "Périodes de travail 2" at bounding box center [142, 135] width 249 height 9
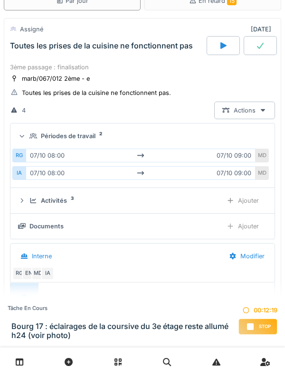
click at [26, 137] on div at bounding box center [21, 136] width 9 height 8
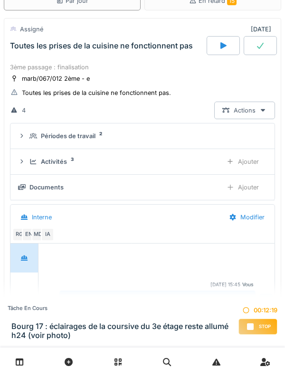
click at [27, 163] on div "Activités 3 Ajouter" at bounding box center [142, 162] width 249 height 18
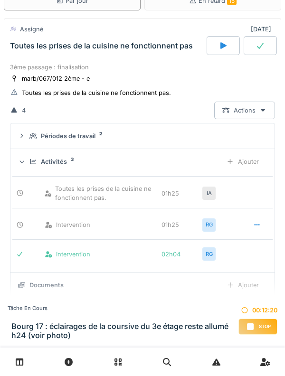
click at [25, 164] on icon at bounding box center [22, 162] width 6 height 8
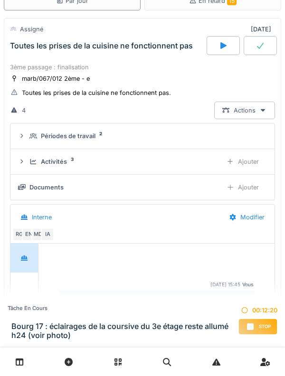
click at [28, 135] on div "Périodes de travail 2" at bounding box center [142, 135] width 249 height 9
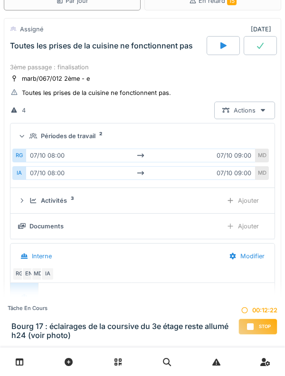
click at [30, 133] on icon at bounding box center [33, 136] width 8 height 6
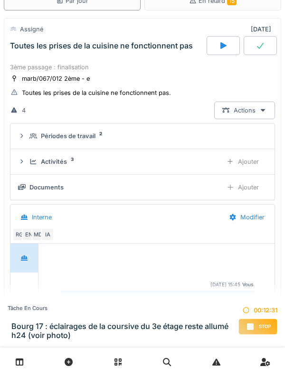
click at [27, 135] on div "Périodes de travail 2" at bounding box center [142, 135] width 249 height 9
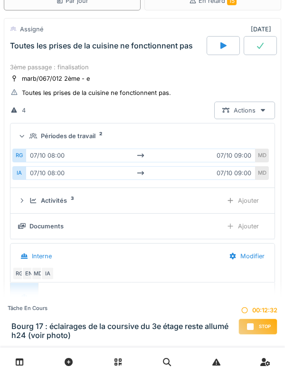
click at [28, 133] on div "Périodes de travail 2" at bounding box center [142, 135] width 249 height 9
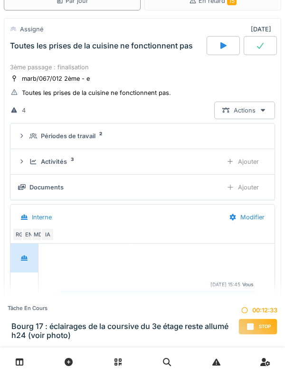
click at [26, 166] on div "Activités 3 Ajouter" at bounding box center [142, 162] width 249 height 18
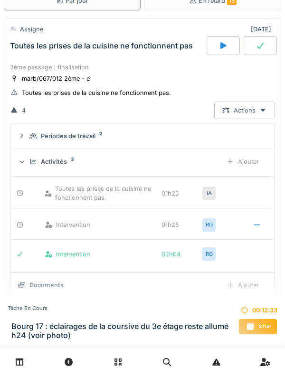
click at [25, 162] on icon at bounding box center [22, 162] width 6 height 8
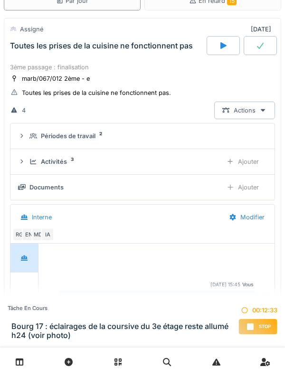
click at [31, 137] on icon at bounding box center [33, 136] width 8 height 6
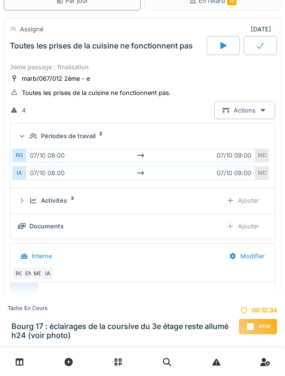
click at [30, 135] on icon at bounding box center [33, 136] width 8 height 6
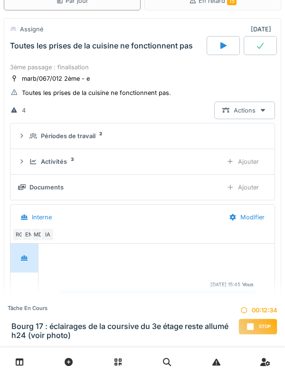
click at [29, 161] on icon at bounding box center [33, 162] width 8 height 6
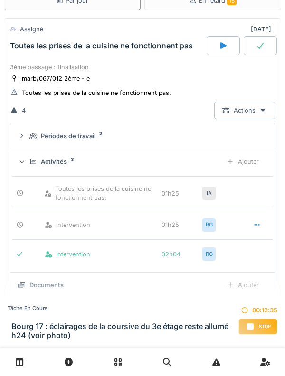
click at [29, 163] on div "Activités 3 Ajouter" at bounding box center [142, 162] width 249 height 18
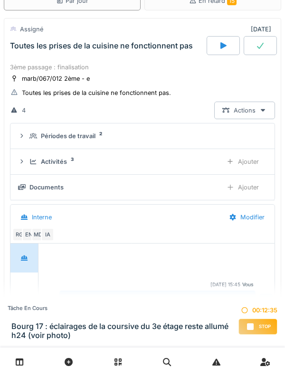
click at [28, 161] on div "Activités 3 Ajouter" at bounding box center [142, 162] width 249 height 18
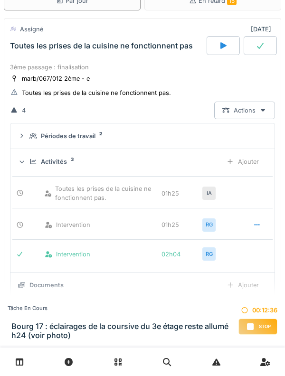
click at [30, 160] on icon at bounding box center [33, 161] width 6 height 5
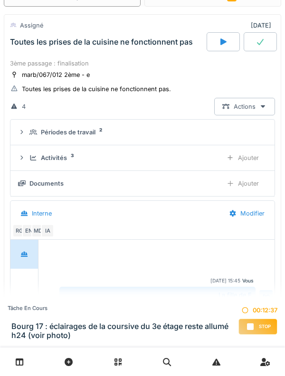
scroll to position [61, 0]
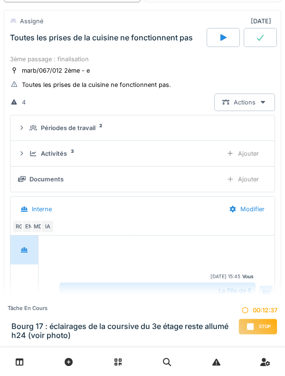
click at [30, 152] on icon at bounding box center [33, 153] width 8 height 6
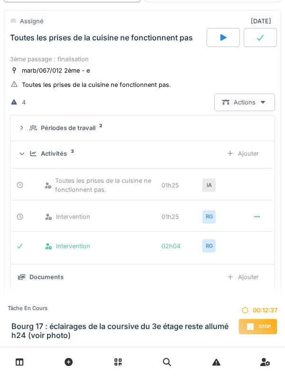
click at [29, 153] on icon at bounding box center [33, 153] width 8 height 6
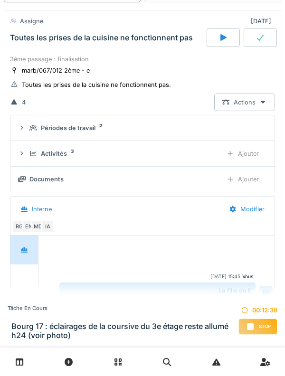
click at [27, 129] on div "Périodes de travail 2" at bounding box center [142, 127] width 249 height 9
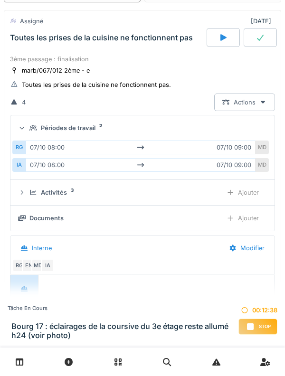
click at [26, 130] on div at bounding box center [21, 128] width 9 height 8
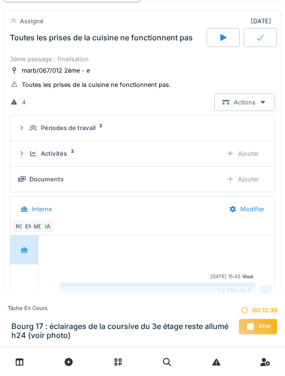
click at [28, 156] on div "Activités 3 Ajouter" at bounding box center [142, 154] width 249 height 18
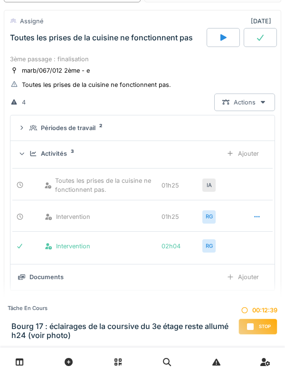
click at [27, 154] on div "Activités 3 Ajouter" at bounding box center [142, 154] width 249 height 18
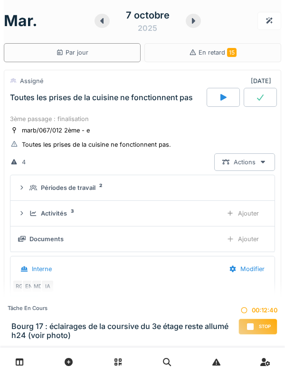
scroll to position [0, 0]
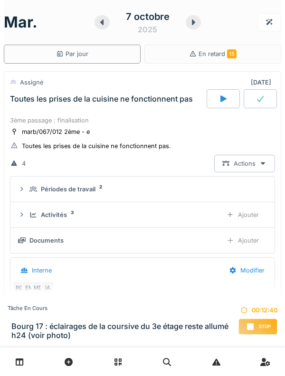
click at [24, 122] on div "3ème passage : finalisation" at bounding box center [142, 120] width 265 height 9
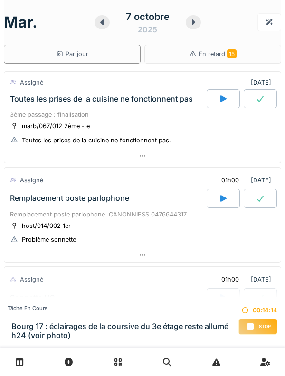
click at [200, 23] on div at bounding box center [193, 22] width 15 height 14
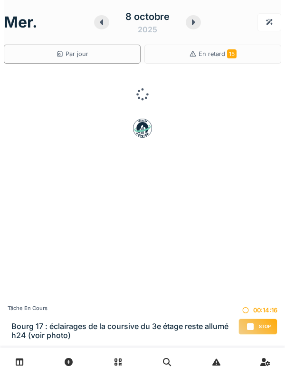
click at [100, 19] on icon at bounding box center [101, 23] width 9 height 8
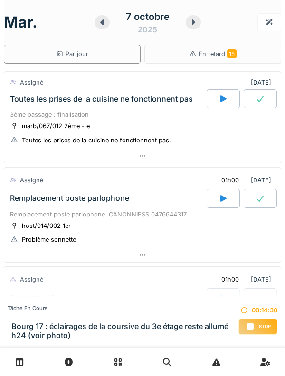
click at [119, 112] on div "3ème passage : finalisation" at bounding box center [142, 114] width 265 height 9
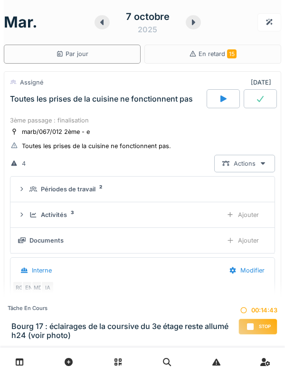
click at [150, 116] on div "3ème passage : finalisation" at bounding box center [142, 120] width 265 height 9
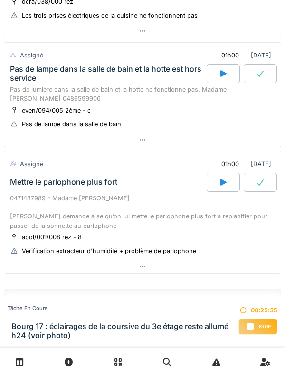
scroll to position [552, 0]
